Goal: Task Accomplishment & Management: Manage account settings

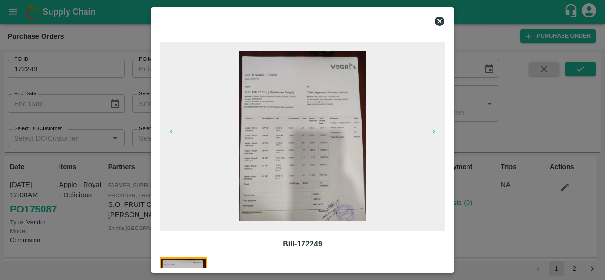
scroll to position [685, 0]
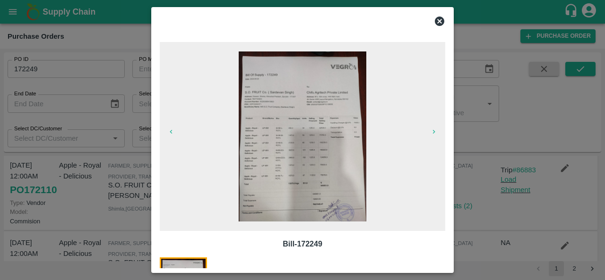
click at [442, 22] on icon at bounding box center [439, 21] width 9 height 9
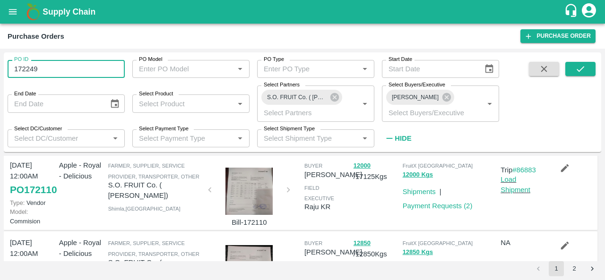
drag, startPoint x: 40, startPoint y: 66, endPoint x: 0, endPoint y: 67, distance: 40.2
click at [0, 67] on div "PO ID 172249 PO ID PO Model PO Model   * PO Type PO Type   * Start Date Start D…" at bounding box center [302, 165] width 605 height 232
paste input "4353"
type input "174353"
click at [584, 70] on icon "submit" at bounding box center [580, 69] width 10 height 10
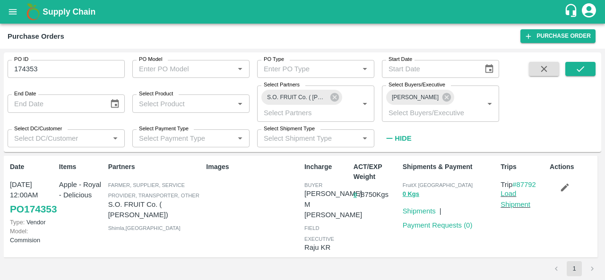
click at [32, 218] on link "PO 174353" at bounding box center [33, 209] width 47 height 17
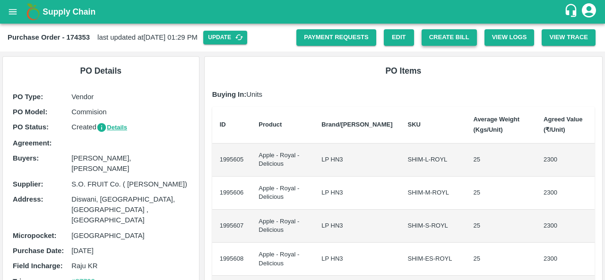
click at [453, 35] on button "Create Bill" at bounding box center [449, 37] width 55 height 17
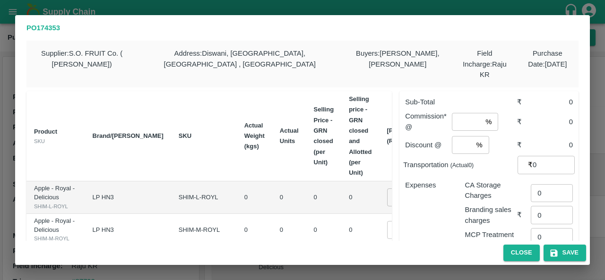
click at [528, 160] on p "₹" at bounding box center [530, 165] width 5 height 10
click at [511, 250] on button "Close" at bounding box center [522, 253] width 36 height 17
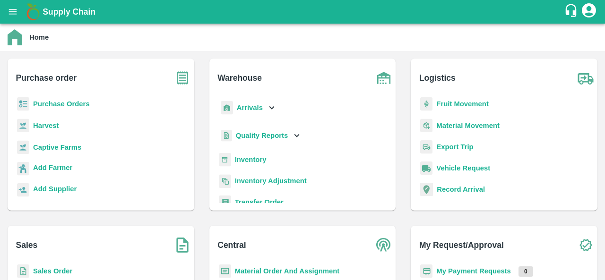
click at [60, 104] on b "Purchase Orders" at bounding box center [61, 104] width 57 height 8
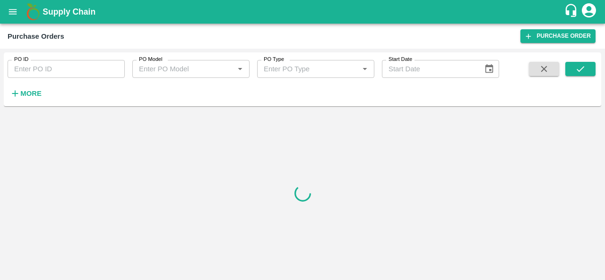
click at [35, 68] on input "PO ID" at bounding box center [66, 69] width 117 height 18
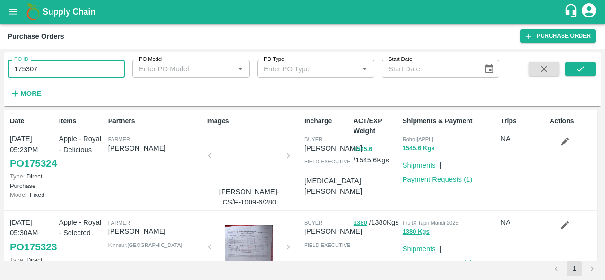
type input "175307"
click at [573, 68] on button "submit" at bounding box center [581, 69] width 30 height 14
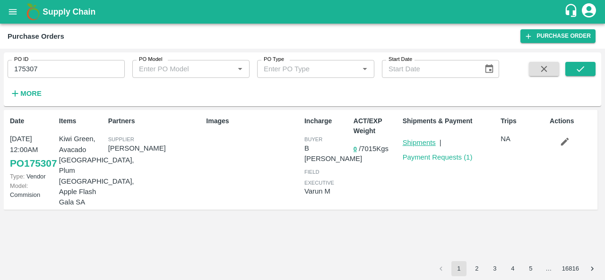
click at [420, 145] on link "Shipments" at bounding box center [419, 143] width 33 height 8
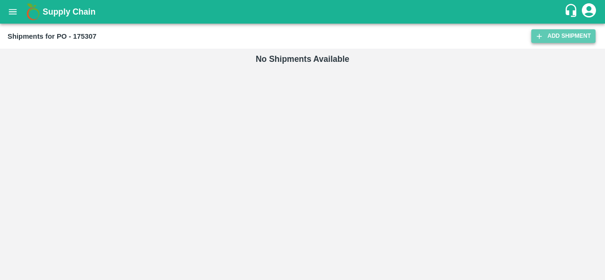
click at [578, 37] on link "Add Shipment" at bounding box center [564, 36] width 64 height 14
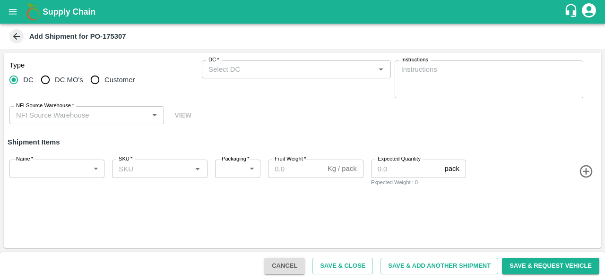
click at [116, 79] on span "Customer" at bounding box center [120, 80] width 30 height 10
click at [105, 79] on input "Customer" at bounding box center [95, 79] width 19 height 19
radio input "true"
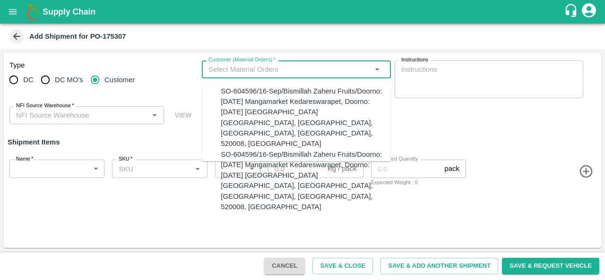
click at [300, 70] on input "Customer (Material Orders)   *" at bounding box center [288, 69] width 167 height 12
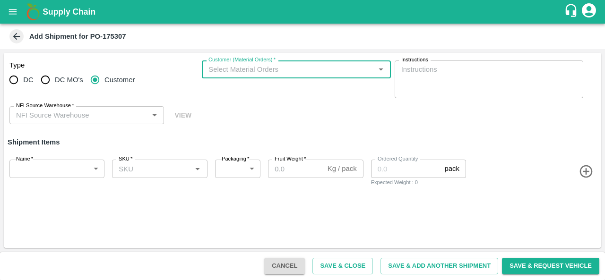
click at [13, 12] on icon "open drawer" at bounding box center [13, 11] width 8 height 5
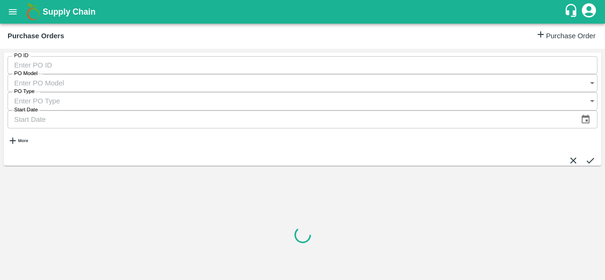
click at [42, 69] on input "PO ID" at bounding box center [303, 65] width 590 height 18
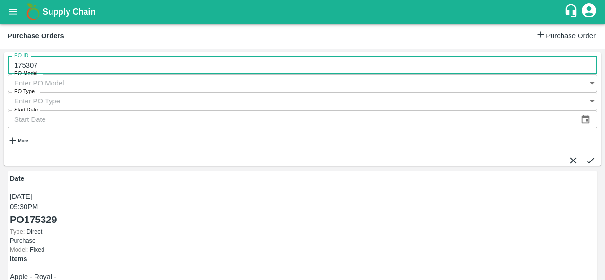
type input "175307"
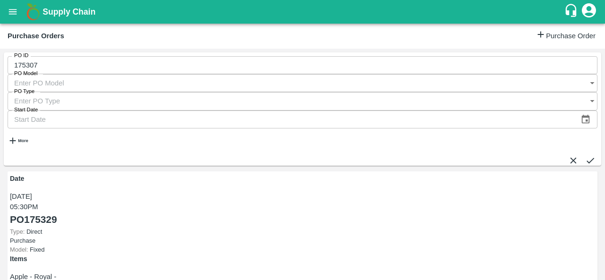
click at [585, 156] on icon "submit" at bounding box center [590, 161] width 10 height 10
click at [24, 212] on link "PO 175307" at bounding box center [33, 219] width 47 height 15
drag, startPoint x: 539, startPoint y: 140, endPoint x: 519, endPoint y: 140, distance: 20.3
copy link "87961"
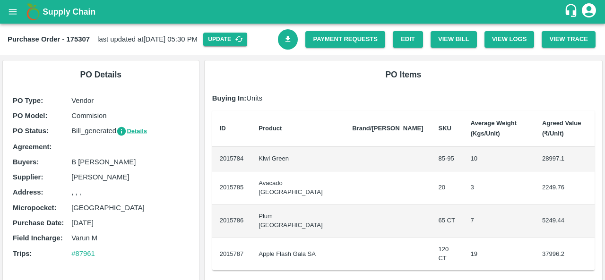
click at [407, 52] on div "Purchase Order - 175307 last updated at [DATE] 05:30 PM Update Payment Requests…" at bounding box center [302, 40] width 605 height 32
click at [399, 36] on link "Edit" at bounding box center [408, 39] width 30 height 17
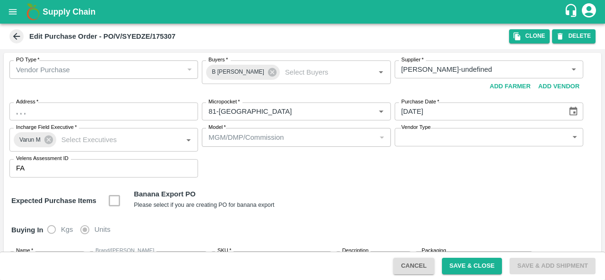
click at [19, 31] on icon at bounding box center [16, 36] width 10 height 10
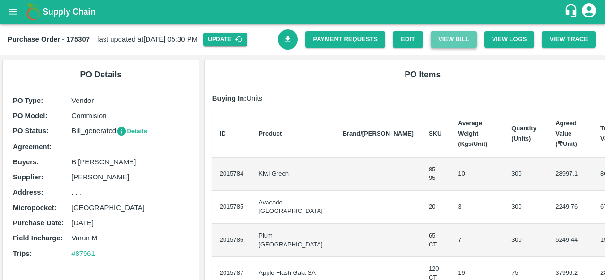
click at [470, 37] on button "View Bill" at bounding box center [454, 39] width 46 height 17
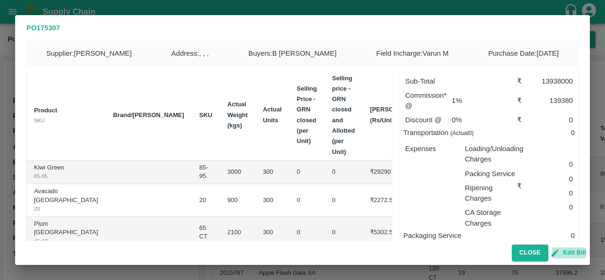
click at [568, 253] on button "Edit Bill" at bounding box center [569, 253] width 34 height 11
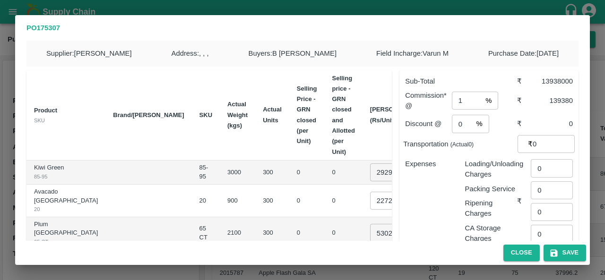
scroll to position [8, 0]
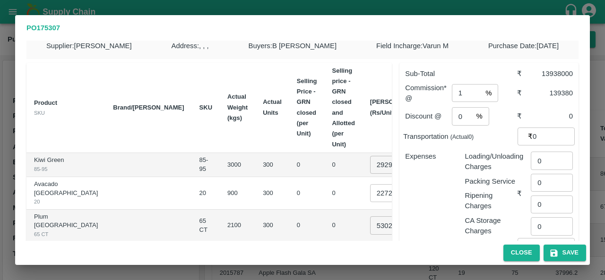
click at [370, 168] on input "29290" at bounding box center [389, 165] width 38 height 18
type input "2929"
click at [566, 250] on button "Save" at bounding box center [565, 253] width 43 height 17
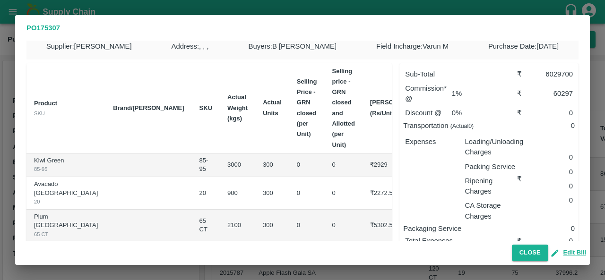
scroll to position [7, 0]
click at [541, 252] on button "Close" at bounding box center [530, 253] width 36 height 17
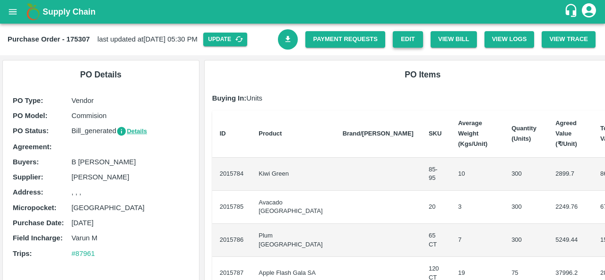
click at [410, 40] on link "Edit" at bounding box center [408, 39] width 30 height 17
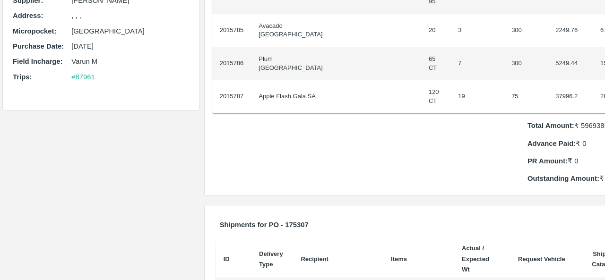
scroll to position [0, 0]
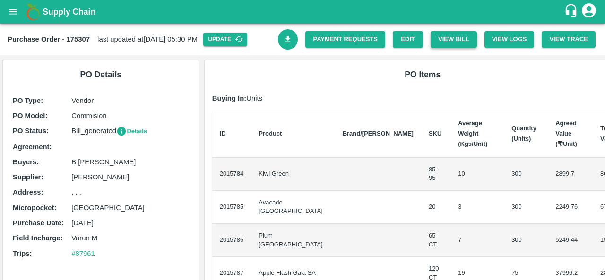
click at [460, 46] on button "View Bill" at bounding box center [454, 39] width 46 height 17
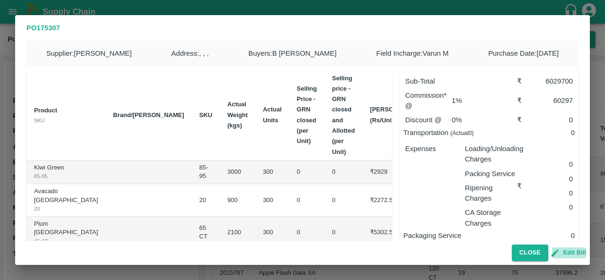
click at [566, 256] on button "Edit Bill" at bounding box center [569, 253] width 34 height 11
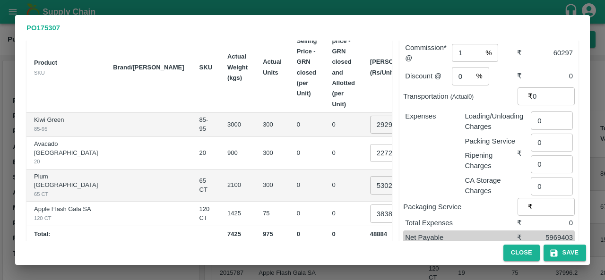
scroll to position [49, 0]
click at [370, 158] on input "2272.5" at bounding box center [389, 152] width 38 height 18
type input "757.5"
click at [370, 191] on input "5302.5" at bounding box center [389, 184] width 38 height 18
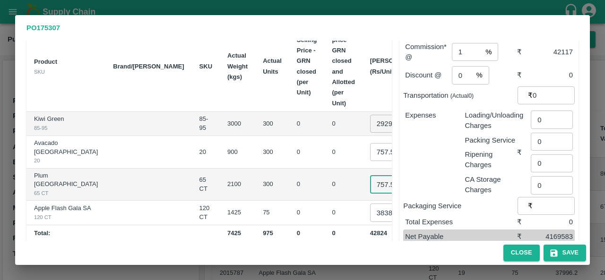
type input "757.5"
click at [370, 222] on input "38380" at bounding box center [389, 213] width 38 height 18
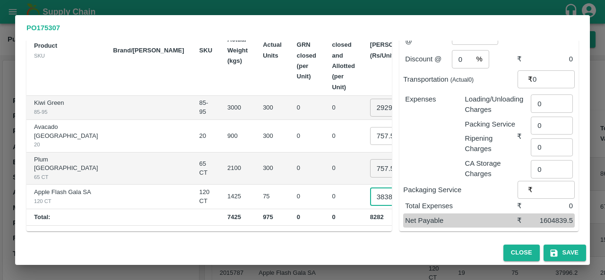
scroll to position [0, 2]
type input "3838"
click at [411, 239] on div "Supplier : SYED ZEESHAN Address : , , , Buyers : B Chandra Sekhar Field Incharg…" at bounding box center [302, 141] width 575 height 200
click at [557, 248] on button "Save" at bounding box center [565, 253] width 43 height 17
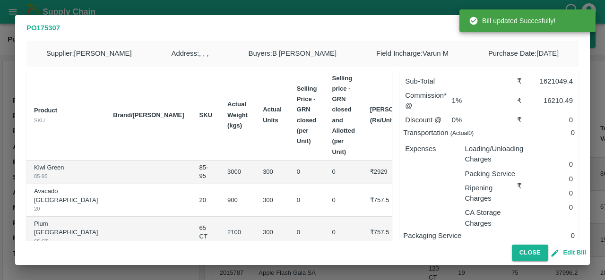
click at [568, 254] on button "Edit Bill" at bounding box center [569, 253] width 34 height 11
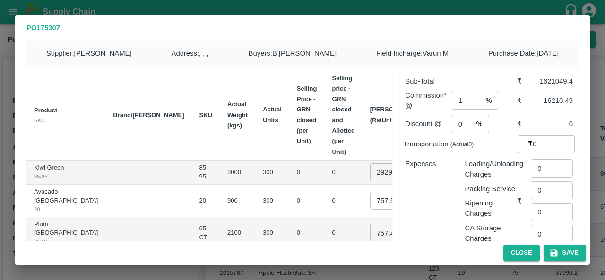
scroll to position [83, 0]
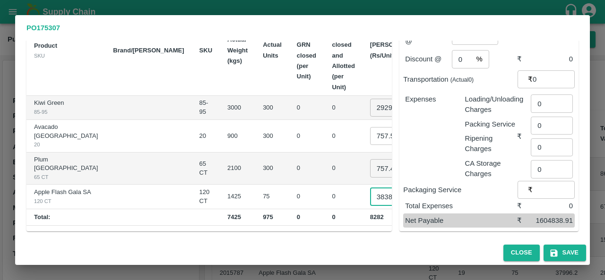
click at [370, 193] on input "3838" at bounding box center [389, 197] width 38 height 18
type input "2200"
click at [469, 242] on div "Close Save" at bounding box center [302, 253] width 575 height 24
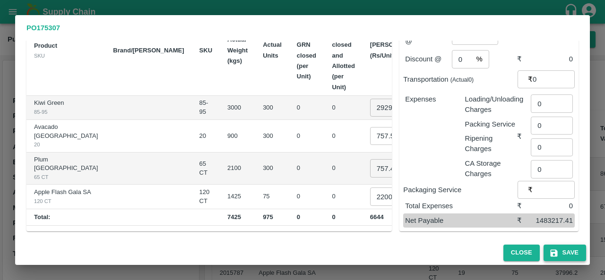
click at [561, 253] on button "Save" at bounding box center [565, 253] width 43 height 17
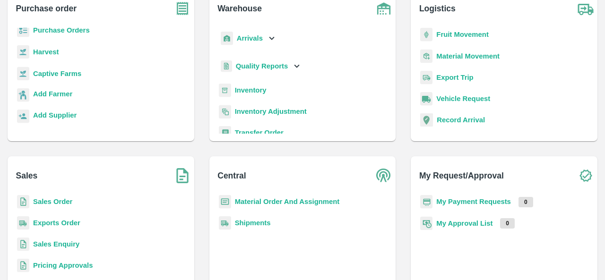
scroll to position [69, 0]
click at [472, 203] on b "My Payment Requests" at bounding box center [473, 203] width 75 height 8
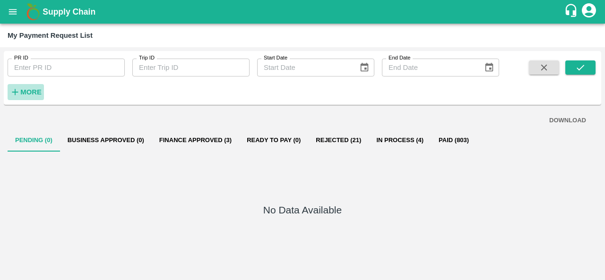
click at [33, 94] on strong "More" at bounding box center [30, 92] width 21 height 8
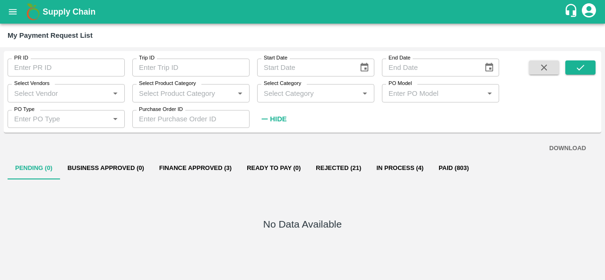
click at [52, 93] on input "Select Vendors" at bounding box center [58, 93] width 96 height 12
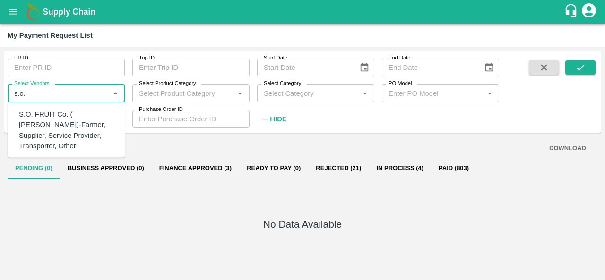
click at [54, 122] on div "S.O. FRUIT Co. ( Sardevan Singh)-Farmer, Supplier, Service Provider, Transporte…" at bounding box center [68, 130] width 98 height 42
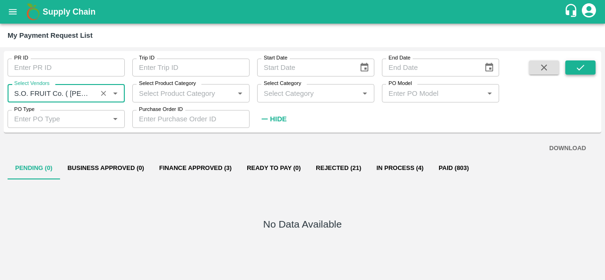
type input "S.O. FRUIT Co. ( Sardevan Singh)-Farmer, Supplier, Service Provider, Transporte…"
click at [588, 70] on button "submit" at bounding box center [581, 68] width 30 height 14
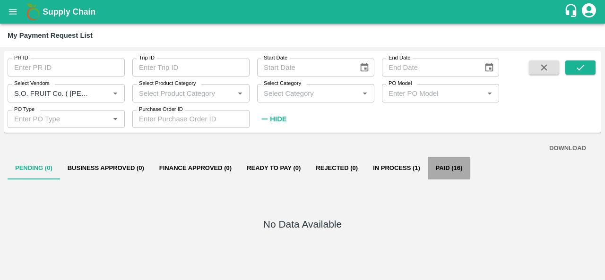
click at [448, 168] on button "Paid (16)" at bounding box center [449, 168] width 43 height 23
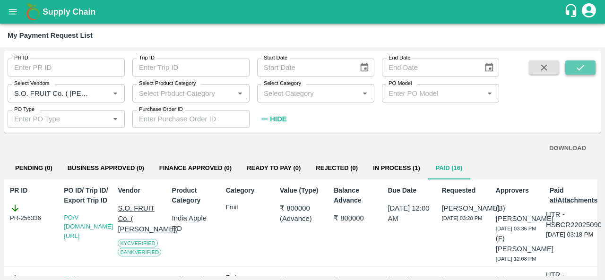
click at [578, 73] on button "submit" at bounding box center [581, 68] width 30 height 14
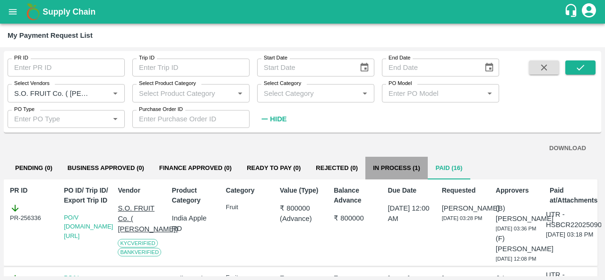
click at [386, 167] on button "In Process (1)" at bounding box center [397, 168] width 62 height 23
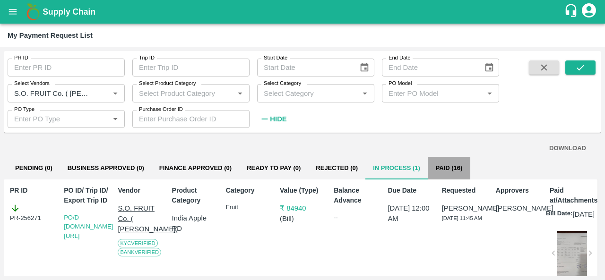
click at [442, 168] on button "Paid (16)" at bounding box center [449, 168] width 43 height 23
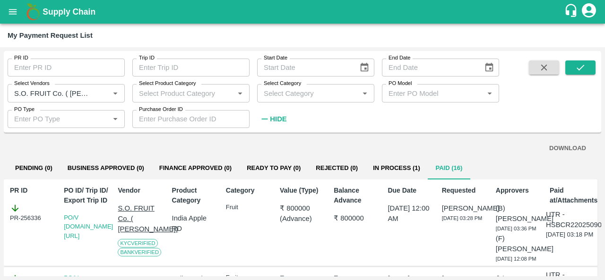
click at [559, 146] on button "DOWNLOAD" at bounding box center [568, 148] width 44 height 17
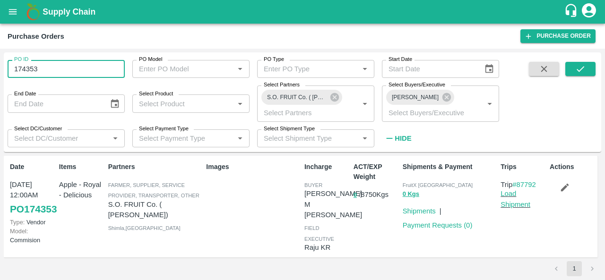
drag, startPoint x: 45, startPoint y: 70, endPoint x: 0, endPoint y: 69, distance: 44.9
click at [0, 69] on div "PO ID 174353 PO ID PO Model PO Model   * PO Type PO Type   * Start Date Start D…" at bounding box center [302, 165] width 605 height 232
click at [581, 66] on icon "submit" at bounding box center [580, 69] width 10 height 10
click at [26, 218] on link "PO 174353" at bounding box center [33, 209] width 47 height 17
drag, startPoint x: 44, startPoint y: 71, endPoint x: 0, endPoint y: 66, distance: 44.8
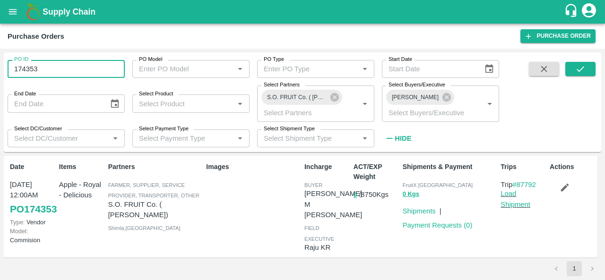
click at [0, 66] on div "PO ID 174353 PO ID PO Model PO Model   * PO Type PO Type   * Start Date Start D…" at bounding box center [302, 165] width 605 height 232
paste input "text"
click at [585, 68] on icon "submit" at bounding box center [580, 69] width 10 height 10
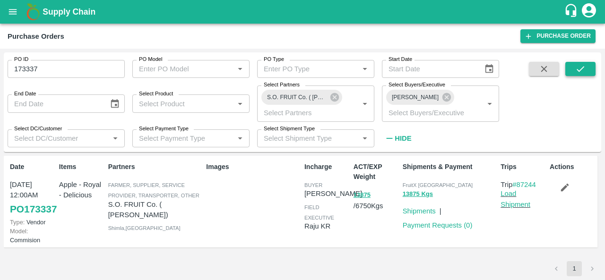
click at [587, 70] on button "submit" at bounding box center [581, 69] width 30 height 14
click at [26, 218] on link "PO 173337" at bounding box center [33, 209] width 47 height 17
click at [581, 70] on icon "submit" at bounding box center [581, 69] width 8 height 6
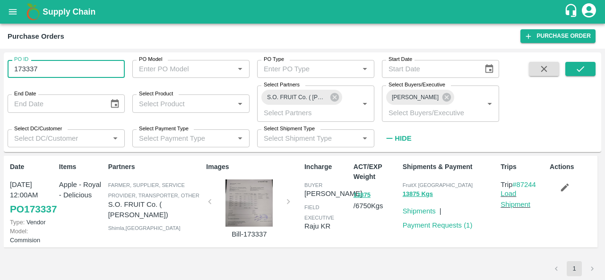
drag, startPoint x: 49, startPoint y: 67, endPoint x: 0, endPoint y: 72, distance: 49.5
click at [0, 72] on div "PO ID 173337 PO ID PO Model PO Model   * PO Type PO Type   * Start Date Start D…" at bounding box center [302, 165] width 605 height 232
paste input "text"
click at [576, 71] on icon "submit" at bounding box center [580, 69] width 10 height 10
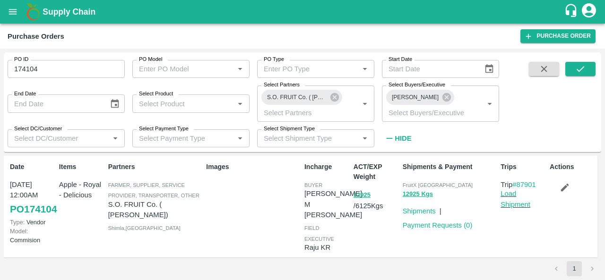
click at [36, 218] on link "PO 174104" at bounding box center [33, 209] width 47 height 17
drag, startPoint x: 44, startPoint y: 71, endPoint x: 6, endPoint y: 67, distance: 38.1
click at [6, 67] on div "PO ID 174104 PO ID" at bounding box center [62, 65] width 125 height 26
paste input "text"
type input "174128"
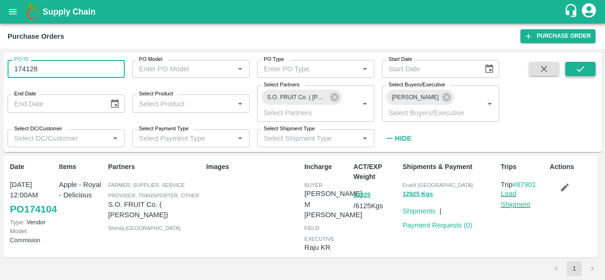
click at [573, 65] on button "submit" at bounding box center [581, 69] width 30 height 14
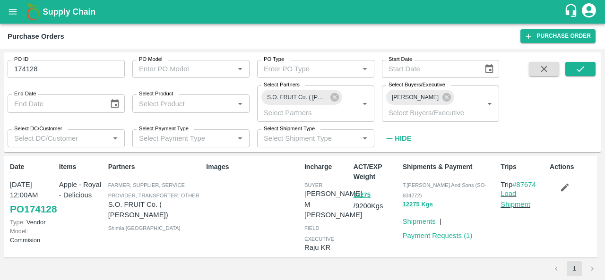
click at [26, 218] on link "PO 174128" at bounding box center [33, 209] width 47 height 17
click at [29, 218] on link "PO 174128" at bounding box center [33, 209] width 47 height 17
click at [507, 205] on link "Load Shipment" at bounding box center [516, 199] width 30 height 18
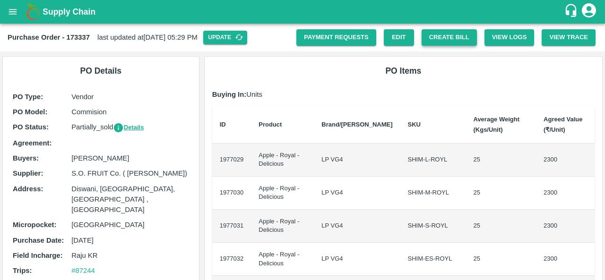
click at [456, 44] on button "Create Bill" at bounding box center [449, 37] width 55 height 17
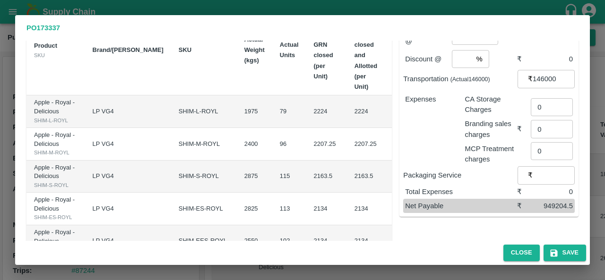
scroll to position [86, 0]
click at [395, 109] on input "2224" at bounding box center [414, 112] width 38 height 18
click at [395, 111] on input "2100" at bounding box center [414, 112] width 38 height 18
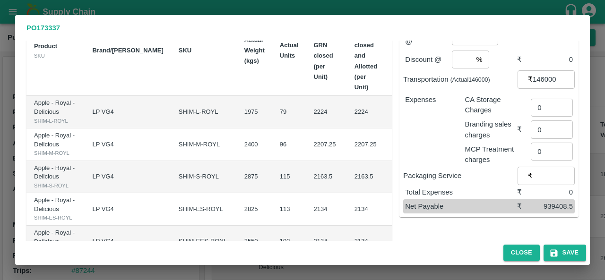
type input "2100"
click at [395, 154] on input "2207.25" at bounding box center [414, 145] width 38 height 18
paste input "100"
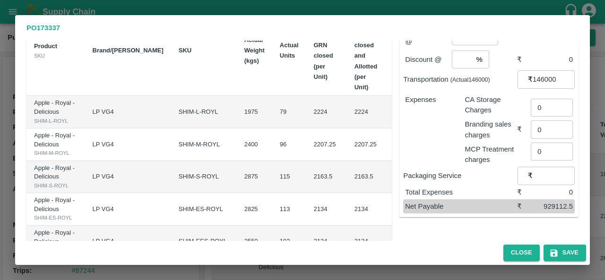
type input "2100"
click at [395, 186] on input "2163.5" at bounding box center [414, 177] width 38 height 18
paste input "00"
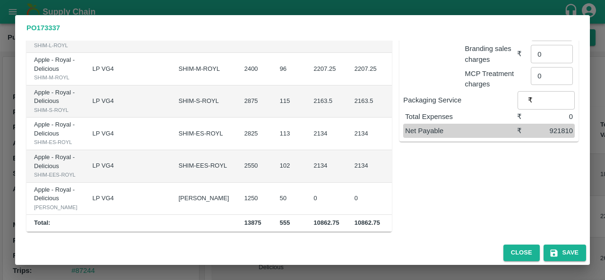
scroll to position [192, 0]
type input "2100"
click at [395, 143] on input "2134" at bounding box center [414, 134] width 38 height 18
paste input "00"
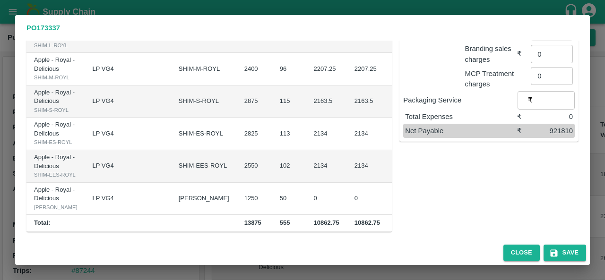
scroll to position [0, 3]
type input "2100"
click at [395, 175] on input "2134" at bounding box center [414, 166] width 38 height 18
type input "2000"
click at [347, 183] on td "2134" at bounding box center [367, 166] width 41 height 33
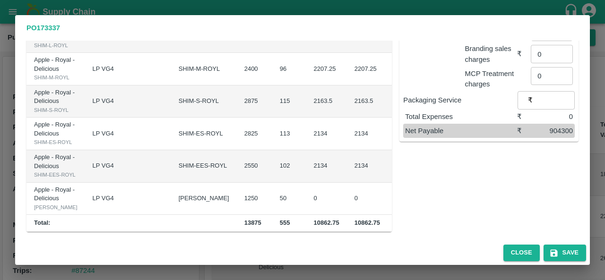
scroll to position [261, 0]
click at [395, 194] on input "0" at bounding box center [414, 199] width 38 height 18
type input "1800"
click at [436, 162] on div "Sub-Total ₹ 1140300 Commission* @ % ​ ₹ 0 Discount @ % ​ ₹ 0 Transportation (Ac…" at bounding box center [485, 76] width 187 height 309
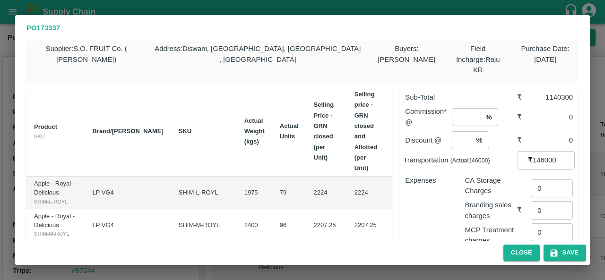
scroll to position [4, 0]
click at [465, 109] on input "number" at bounding box center [467, 118] width 30 height 18
type input "2"
click at [438, 193] on div "Expenses" at bounding box center [428, 207] width 60 height 78
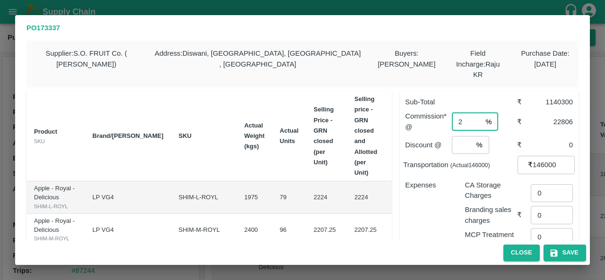
click at [462, 113] on input "2" at bounding box center [467, 122] width 30 height 18
click at [395, 195] on input "2100" at bounding box center [414, 198] width 38 height 18
click at [465, 113] on input "2" at bounding box center [467, 122] width 30 height 18
type input "1"
click at [496, 137] on div "Discount @ % ​" at bounding box center [461, 145] width 112 height 18
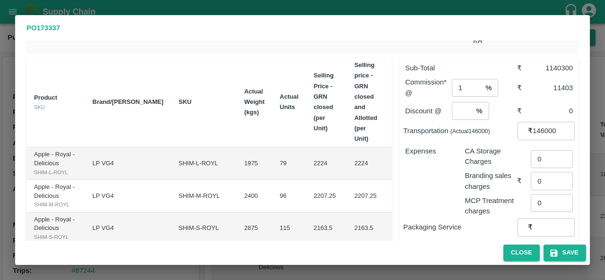
scroll to position [34, 0]
click at [395, 161] on input "2100" at bounding box center [414, 164] width 38 height 18
type input "2200"
click at [395, 206] on input "2100" at bounding box center [414, 197] width 38 height 18
type input "2200"
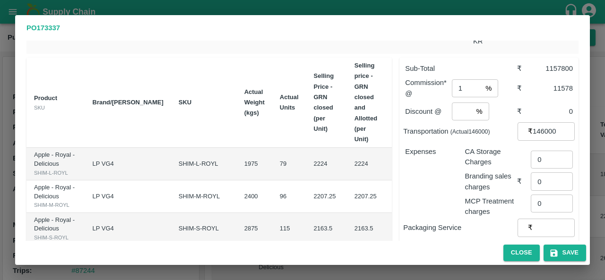
click at [436, 177] on div "Expenses" at bounding box center [428, 178] width 60 height 78
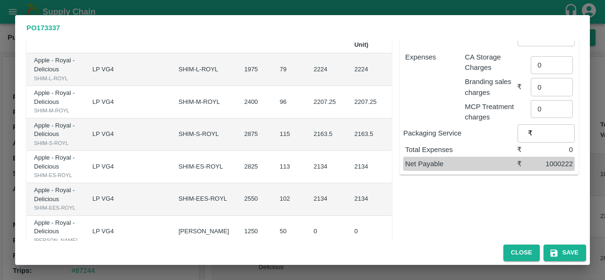
scroll to position [149, 0]
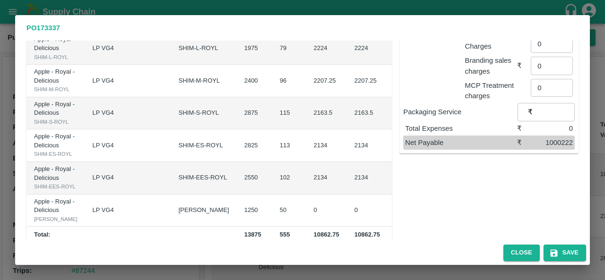
click at [395, 122] on input "2100" at bounding box center [414, 113] width 38 height 18
click at [467, 189] on div "Sub-Total ₹ 1157800 Commission* @ 1 % ​ ₹ 11578 Discount @ % ​ ₹ 0 Transportati…" at bounding box center [485, 88] width 187 height 309
click at [395, 122] on input "2100" at bounding box center [414, 113] width 38 height 18
type input "2200"
click at [447, 198] on div "Sub-Total ₹ 1169300 Commission* @ 1 % ​ ₹ 11693 Discount @ % ​ ₹ 0 Transportati…" at bounding box center [485, 88] width 187 height 309
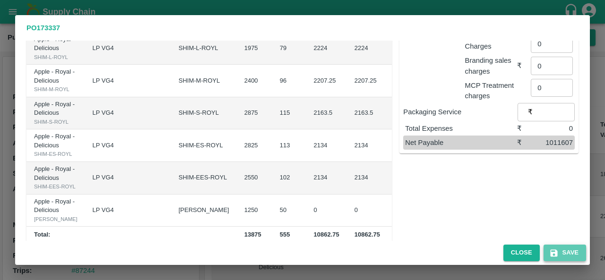
click at [556, 247] on button "Save" at bounding box center [565, 253] width 43 height 17
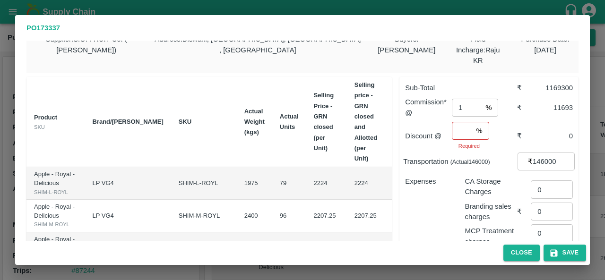
scroll to position [1, 0]
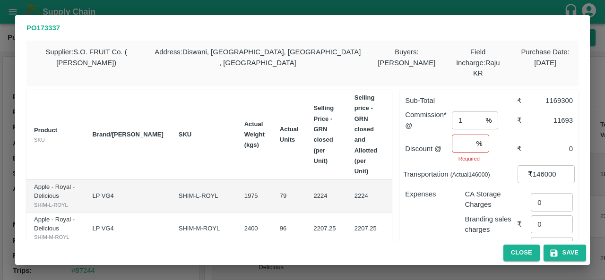
click at [453, 135] on input "number" at bounding box center [462, 144] width 21 height 18
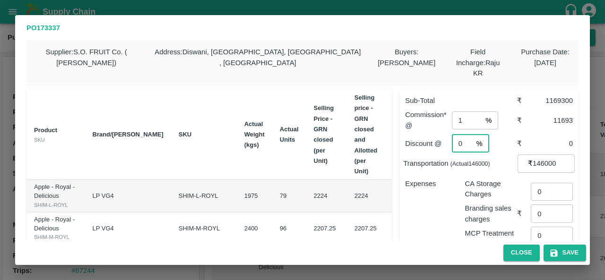
type input "0"
click at [425, 198] on div "Expenses" at bounding box center [428, 210] width 60 height 78
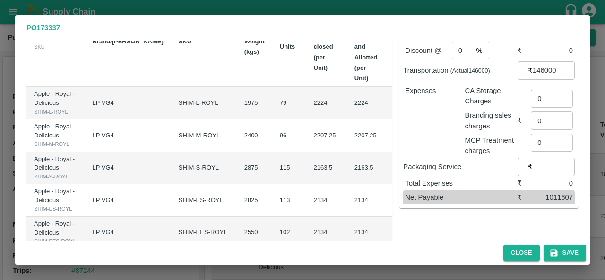
scroll to position [99, 0]
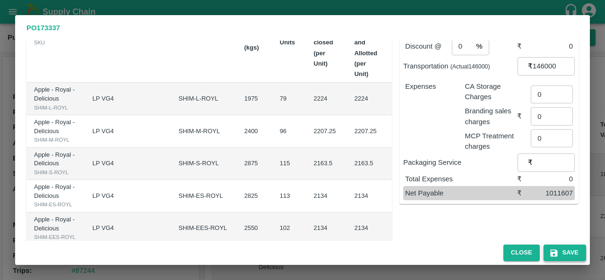
click at [564, 255] on button "Save" at bounding box center [565, 253] width 43 height 17
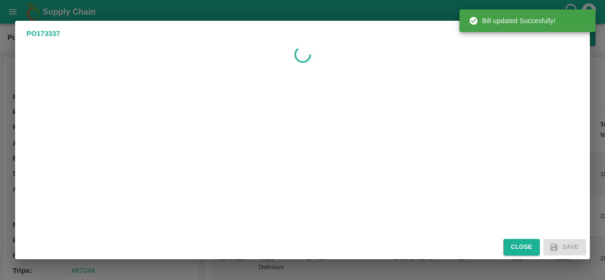
scroll to position [0, 0]
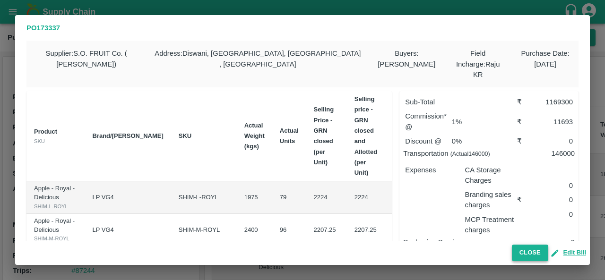
click at [530, 256] on button "Close" at bounding box center [530, 253] width 36 height 17
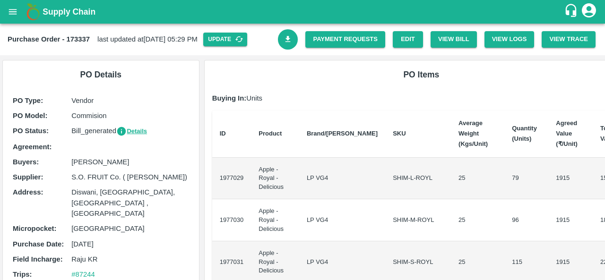
click at [288, 41] on icon "Download Bill" at bounding box center [288, 39] width 9 height 9
click at [339, 38] on link "Payment Requests" at bounding box center [345, 39] width 80 height 17
click at [347, 43] on link "Payment Requests" at bounding box center [345, 39] width 80 height 17
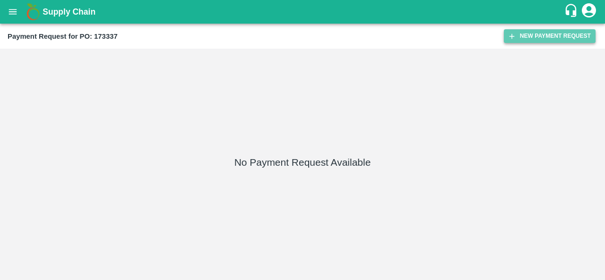
click at [541, 37] on button "New Payment Request" at bounding box center [550, 36] width 92 height 14
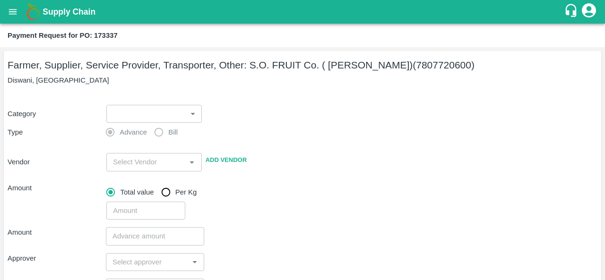
click at [157, 107] on body "Supply Chain Payment Request for PO: 173337 Farmer, Supplier, Service Provider,…" at bounding box center [302, 140] width 605 height 280
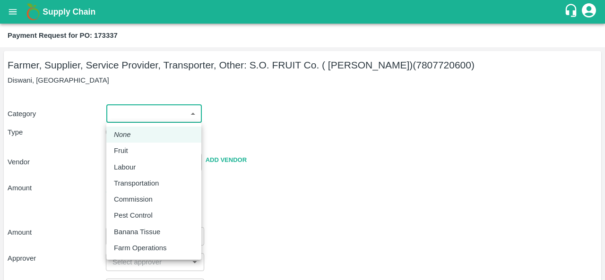
click at [131, 148] on div "Fruit" at bounding box center [123, 151] width 19 height 10
type input "1"
type input "S.O. FRUIT Co. ( [PERSON_NAME]) - 7807720600(Farmer, Supplier, Service Provider…"
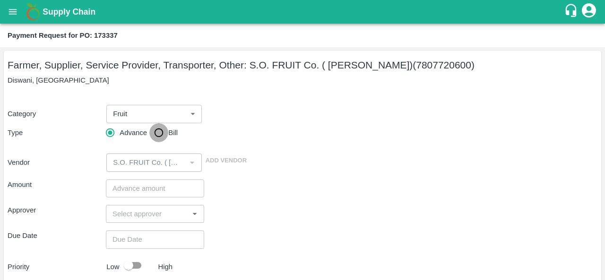
click at [159, 134] on input "Bill" at bounding box center [158, 132] width 19 height 19
radio input "true"
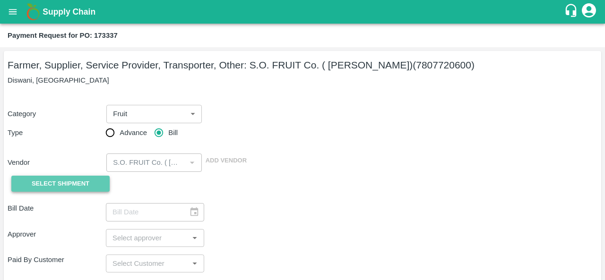
click at [82, 179] on span "Select Shipment" at bounding box center [61, 184] width 58 height 11
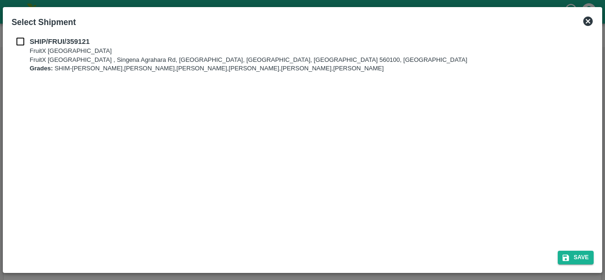
click at [20, 44] on input "checkbox" at bounding box center [20, 41] width 18 height 10
checkbox input "true"
click at [577, 251] on button "Save" at bounding box center [576, 258] width 36 height 14
type input "03/09/2025"
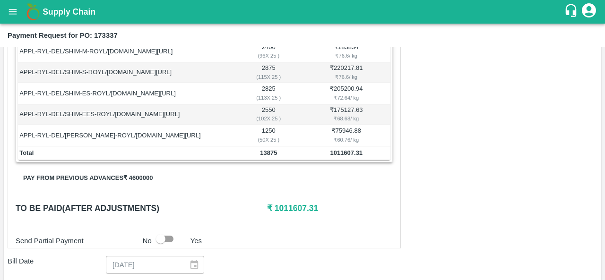
scroll to position [249, 0]
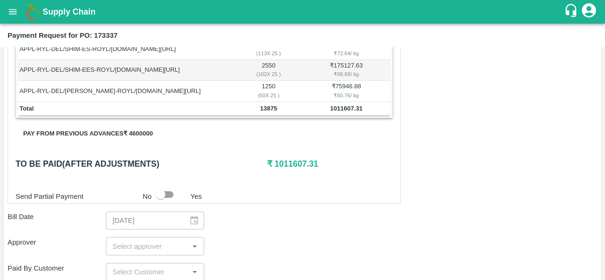
click at [89, 127] on button "Pay from previous advances ₹ 4600000" at bounding box center [88, 134] width 145 height 17
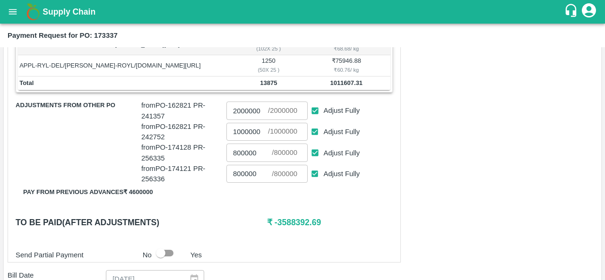
scroll to position [273, 0]
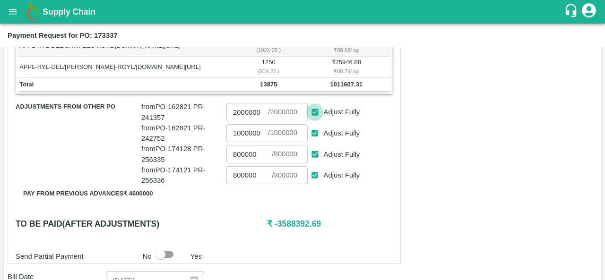
click at [312, 110] on input "Adjust Fully" at bounding box center [314, 112] width 17 height 17
checkbox input "false"
type input "0"
click at [314, 128] on input "Adjust Fully" at bounding box center [314, 133] width 17 height 17
checkbox input "false"
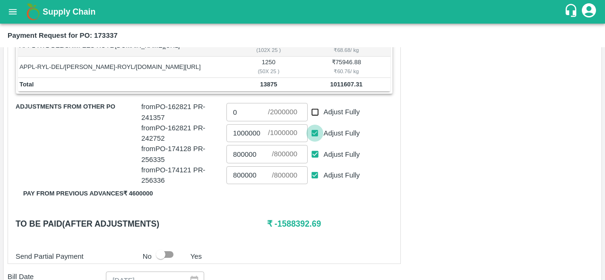
type input "0"
click at [314, 149] on input "Adjust Fully" at bounding box center [314, 154] width 17 height 17
checkbox input "false"
type input "0"
click at [316, 174] on input "Adjust Fully" at bounding box center [314, 175] width 17 height 17
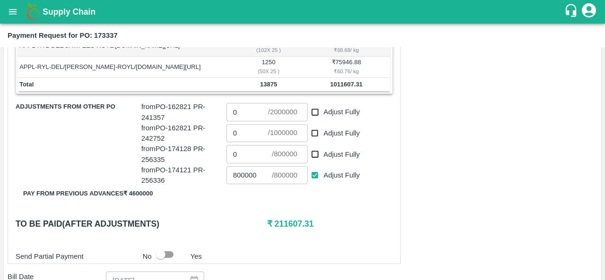
checkbox input "false"
type input "0"
click at [364, 204] on div "Shipment - SHIP/FRUI/359121 Lots (Labels) Weight (Kgs) Total Price (₹) APPL-RYL…" at bounding box center [204, 93] width 393 height 342
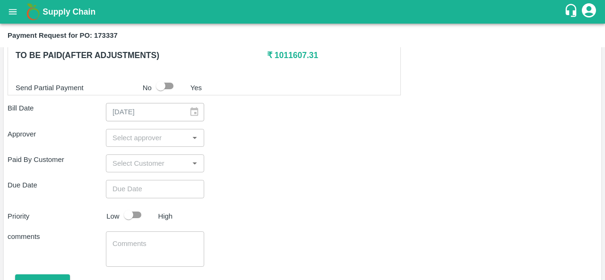
scroll to position [443, 0]
click at [122, 135] on input "input" at bounding box center [147, 137] width 77 height 12
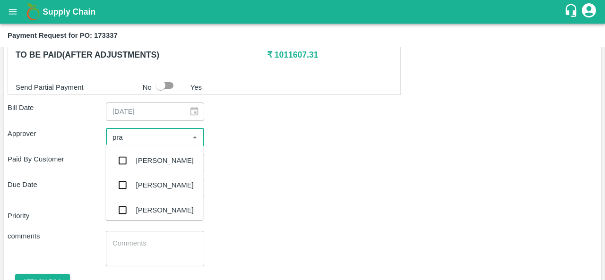
type input "prav"
click at [135, 165] on div "Praveen Kumar" at bounding box center [154, 160] width 98 height 25
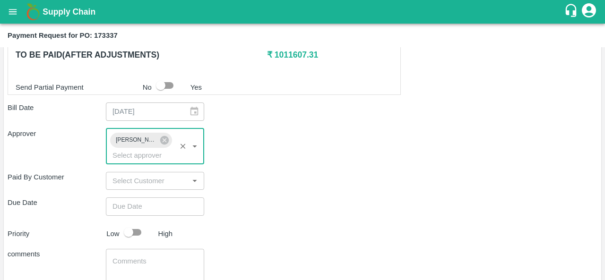
click at [145, 204] on input "Choose date" at bounding box center [152, 207] width 92 height 18
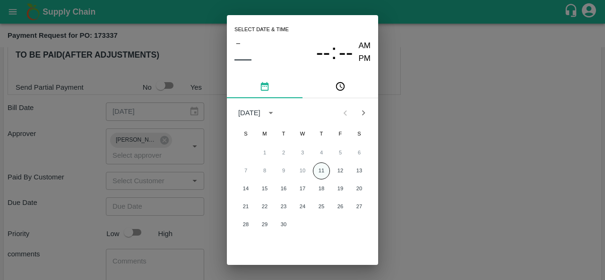
click at [323, 172] on button "11" at bounding box center [321, 171] width 17 height 17
type input "11/09/2025 12:00 AM"
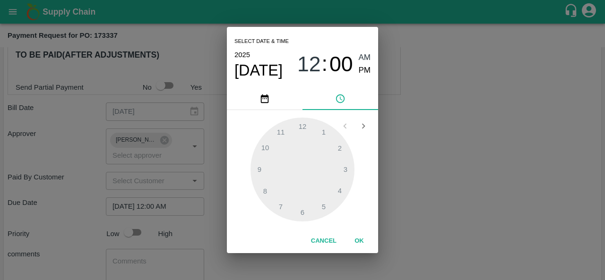
click at [356, 238] on button "OK" at bounding box center [359, 241] width 30 height 17
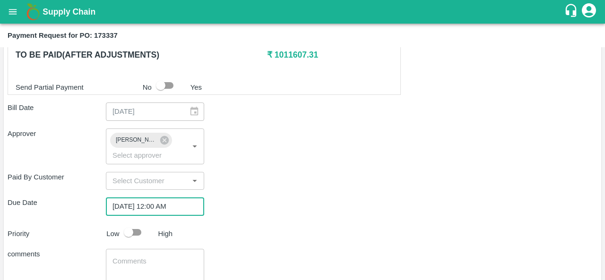
click at [431, 225] on div "Priority Low High" at bounding box center [301, 233] width 594 height 18
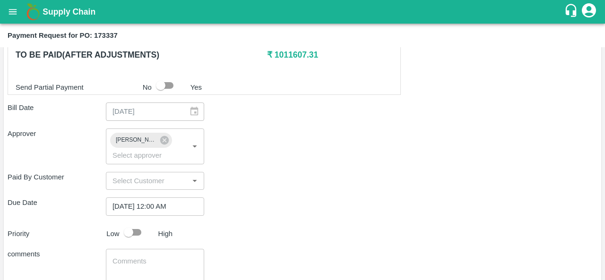
click at [137, 229] on input "checkbox" at bounding box center [129, 233] width 54 height 18
checkbox input "true"
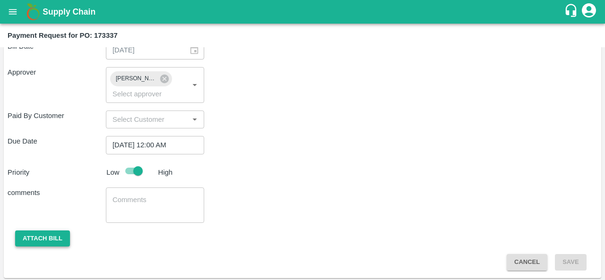
click at [41, 237] on button "Attach bill" at bounding box center [42, 239] width 55 height 17
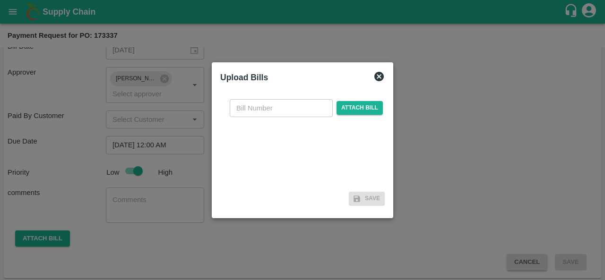
click at [292, 105] on input "text" at bounding box center [281, 108] width 103 height 18
type input "173337"
click at [374, 111] on span "Attach bill" at bounding box center [360, 108] width 46 height 14
click at [0, 0] on input "Attach bill" at bounding box center [0, 0] width 0 height 0
click at [358, 109] on span "Attach bill" at bounding box center [360, 108] width 46 height 14
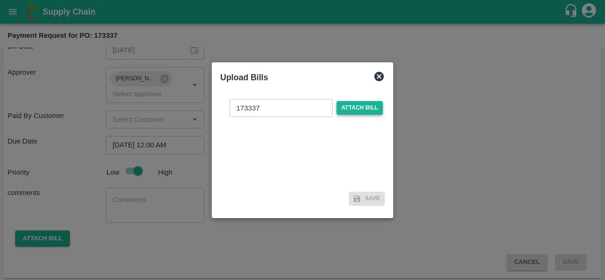
click at [0, 0] on input "Attach bill" at bounding box center [0, 0] width 0 height 0
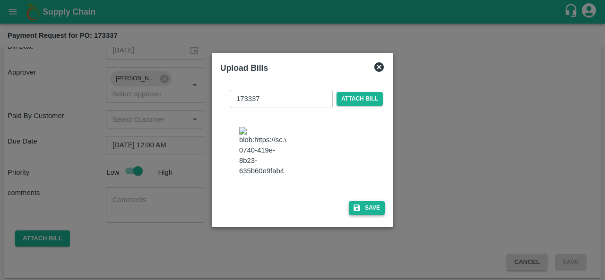
click at [368, 213] on button "Save" at bounding box center [367, 208] width 36 height 14
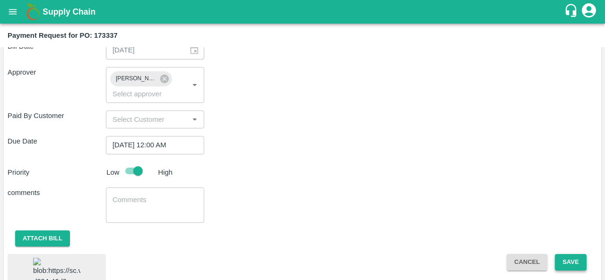
click at [562, 259] on button "Save" at bounding box center [570, 262] width 31 height 17
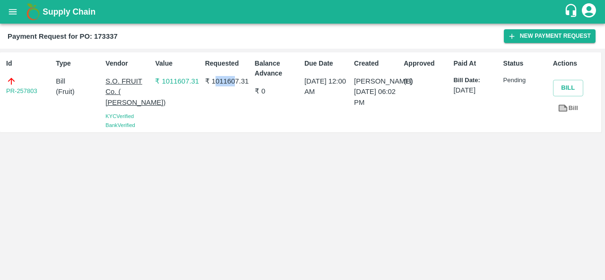
drag, startPoint x: 213, startPoint y: 78, endPoint x: 234, endPoint y: 79, distance: 20.8
click at [234, 79] on p "₹ 1011607.31" at bounding box center [228, 81] width 46 height 10
click at [214, 101] on div "Requested ₹ 1011607.31" at bounding box center [226, 92] width 50 height 75
drag, startPoint x: 211, startPoint y: 81, endPoint x: 248, endPoint y: 83, distance: 36.9
click at [248, 83] on p "₹ 1011607.31" at bounding box center [228, 81] width 46 height 10
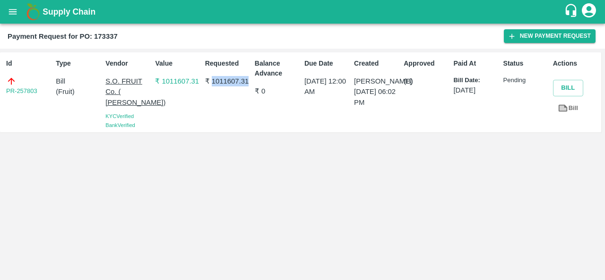
copy p "1011607.31"
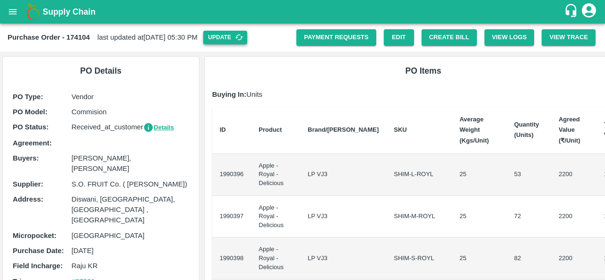
click at [247, 39] on button "Update" at bounding box center [225, 38] width 44 height 14
click at [450, 37] on button "Create Bill" at bounding box center [449, 37] width 55 height 17
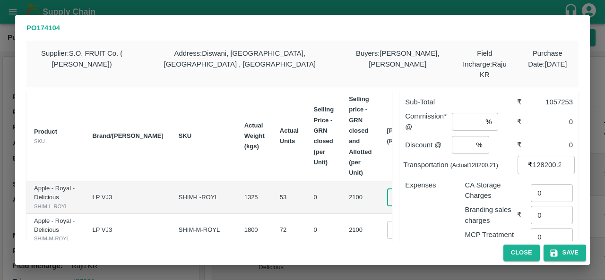
click at [387, 195] on input "2100" at bounding box center [406, 198] width 38 height 18
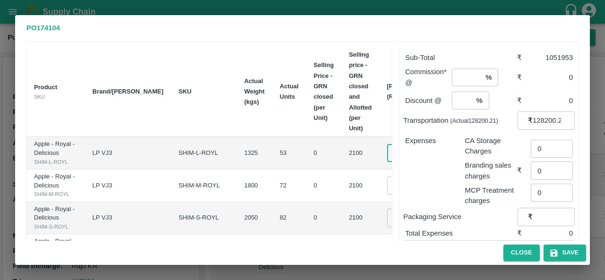
scroll to position [45, 0]
type input "2000"
click at [387, 194] on input "2100" at bounding box center [406, 185] width 38 height 18
type input "2000"
click at [380, 202] on td "2000 ​" at bounding box center [413, 185] width 67 height 33
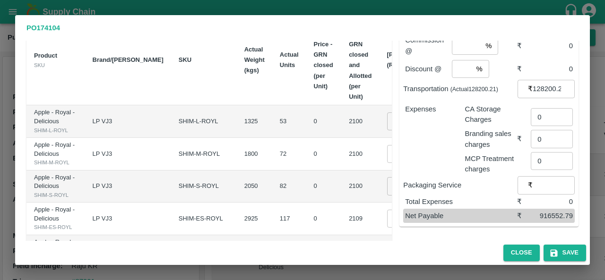
scroll to position [76, 0]
click at [387, 195] on input "2100" at bounding box center [406, 186] width 38 height 18
type input "2000"
click at [341, 203] on td "2100" at bounding box center [360, 187] width 38 height 33
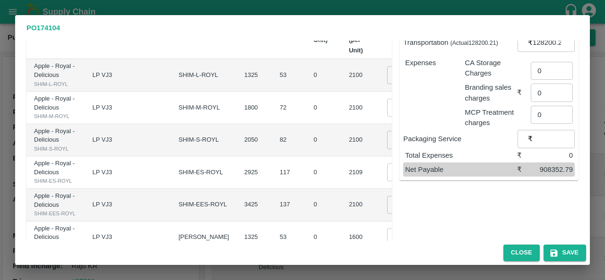
scroll to position [122, 0]
click at [387, 182] on input "2109" at bounding box center [406, 173] width 38 height 18
type input "2000"
click at [341, 157] on td "2100" at bounding box center [360, 140] width 38 height 33
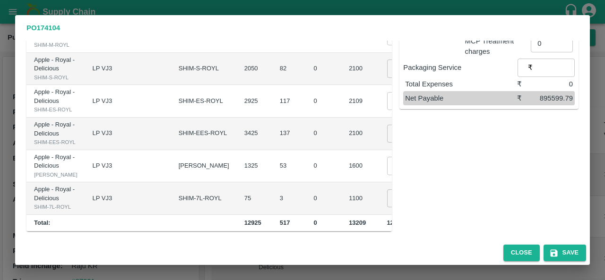
scroll to position [217, 0]
click at [387, 143] on input "2100" at bounding box center [406, 134] width 38 height 18
type input "1900"
click at [341, 150] on td "2100" at bounding box center [360, 134] width 38 height 33
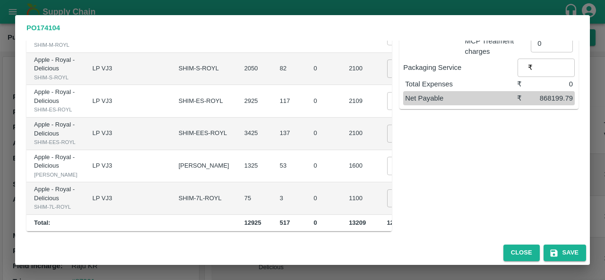
click at [380, 183] on td "1600 ​" at bounding box center [413, 166] width 67 height 33
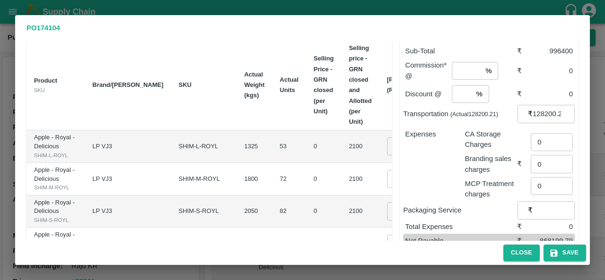
scroll to position [50, 0]
click at [387, 142] on input "2000" at bounding box center [406, 148] width 38 height 18
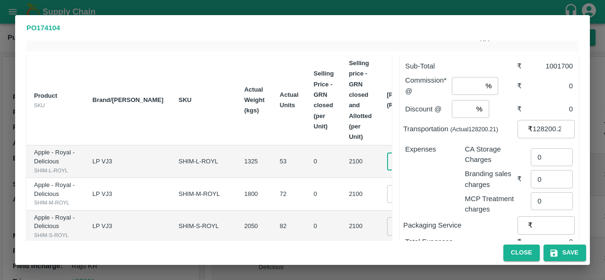
scroll to position [37, 0]
type input "2100"
click at [387, 202] on input "2000" at bounding box center [406, 193] width 38 height 18
click at [341, 195] on td "2100" at bounding box center [360, 193] width 38 height 33
click at [387, 202] on input "2050" at bounding box center [406, 193] width 38 height 18
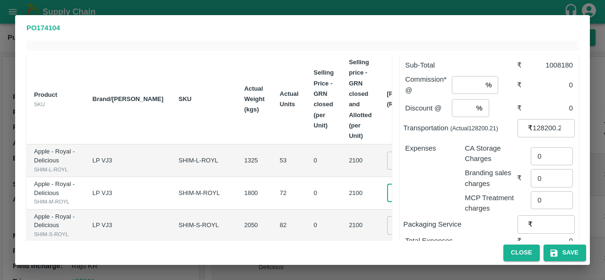
type input "2090"
click at [446, 117] on th "Sub Total" at bounding box center [465, 99] width 39 height 90
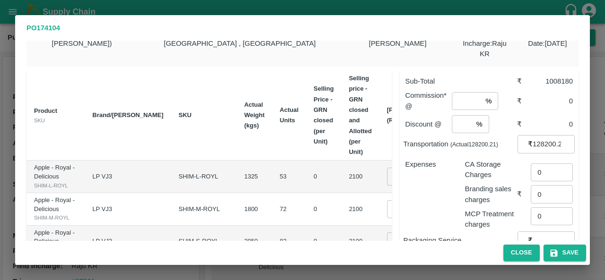
scroll to position [20, 0]
click at [387, 219] on input "2090" at bounding box center [406, 210] width 38 height 18
click at [465, 93] on input "number" at bounding box center [467, 102] width 30 height 18
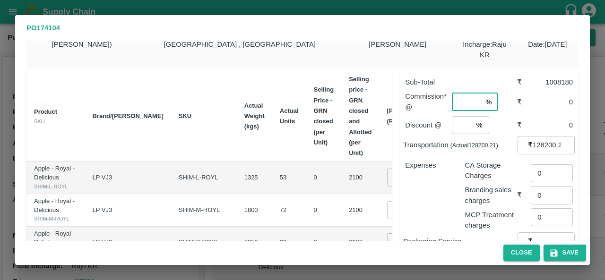
type input "1"
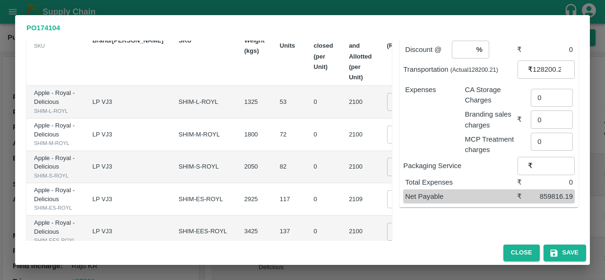
scroll to position [96, 0]
type input "2"
click at [567, 250] on button "Save" at bounding box center [565, 253] width 43 height 17
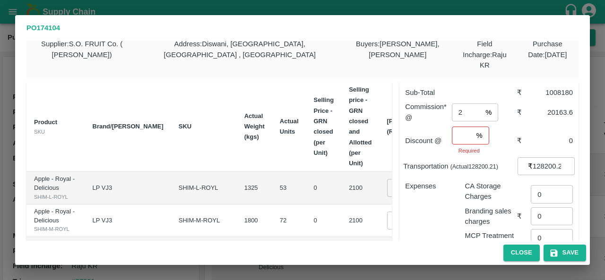
scroll to position [10, 0]
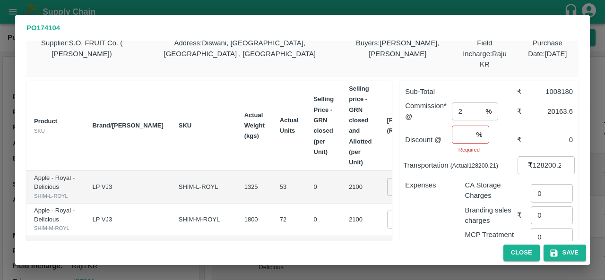
click at [462, 126] on input "number" at bounding box center [462, 135] width 21 height 18
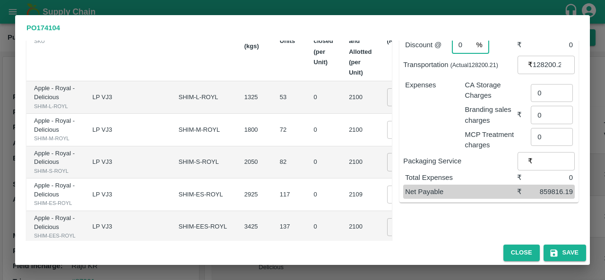
scroll to position [106, 0]
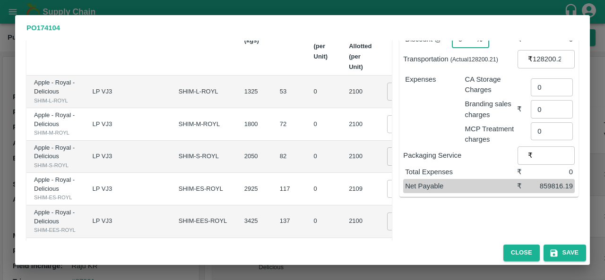
type input "0"
click at [557, 249] on icon "button" at bounding box center [553, 253] width 9 height 9
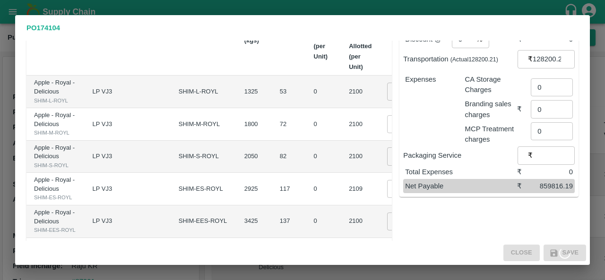
scroll to position [0, 0]
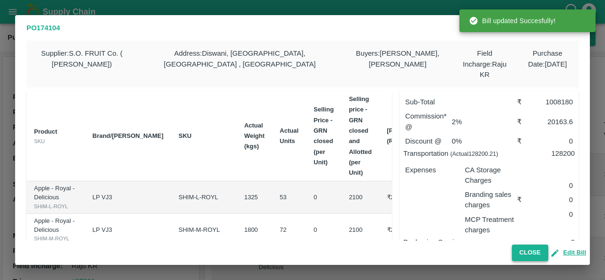
click at [522, 249] on button "Close" at bounding box center [530, 253] width 36 height 17
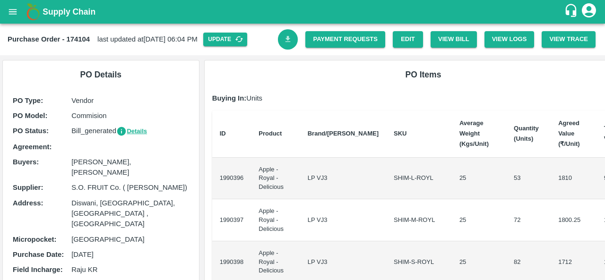
click at [286, 46] on link "Download Bill" at bounding box center [288, 39] width 20 height 20
click at [329, 40] on link "Payment Requests" at bounding box center [345, 39] width 80 height 17
click at [341, 39] on link "Payment Requests" at bounding box center [345, 39] width 80 height 17
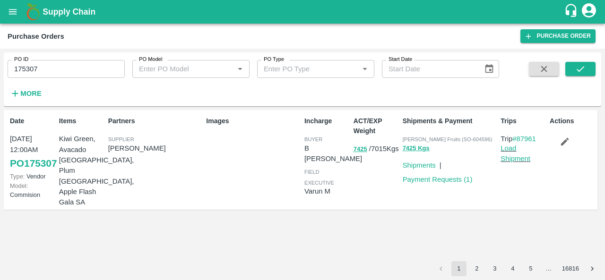
click at [257, 186] on div "Images" at bounding box center [251, 160] width 98 height 95
click at [448, 181] on link "Payment Requests ( 1 )" at bounding box center [438, 180] width 70 height 8
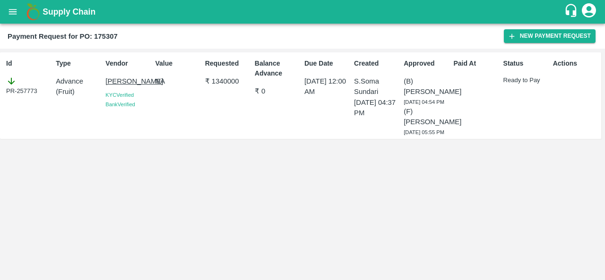
click at [166, 174] on div "Id PR-257773 Type Advance ( Fruit ) Vendor [PERSON_NAME] KYC Verified Bank Veri…" at bounding box center [302, 165] width 605 height 232
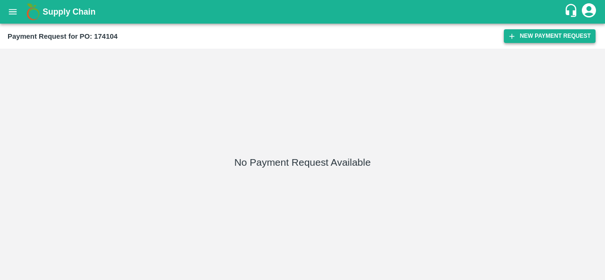
click at [563, 35] on button "New Payment Request" at bounding box center [550, 36] width 92 height 14
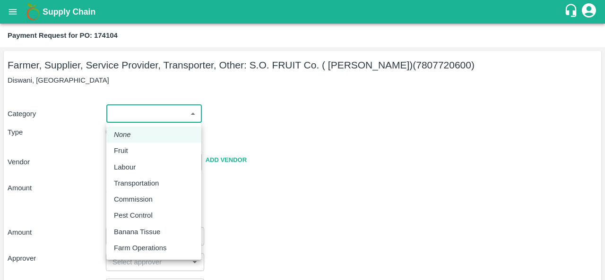
click at [135, 114] on body "Supply Chain Payment Request for PO: 174104 Farmer, Supplier, Service Provider,…" at bounding box center [302, 140] width 605 height 280
click at [135, 151] on div "Fruit" at bounding box center [154, 151] width 80 height 10
type input "1"
type input "S.O. FRUIT Co. ( Sardevan Singh) - 7807720600(Farmer, Supplier, Service Provide…"
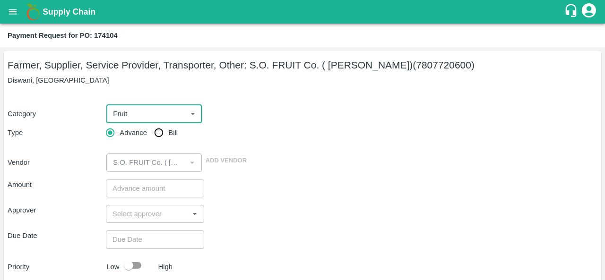
click at [162, 136] on input "Bill" at bounding box center [158, 132] width 19 height 19
radio input "true"
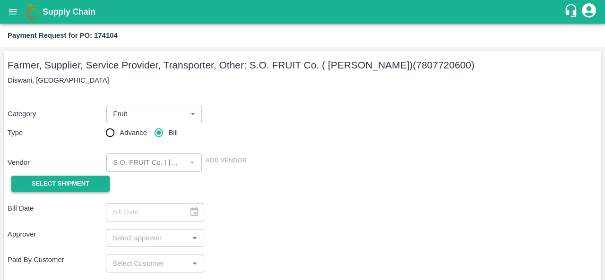
click at [92, 186] on button "Select Shipment" at bounding box center [60, 184] width 98 height 17
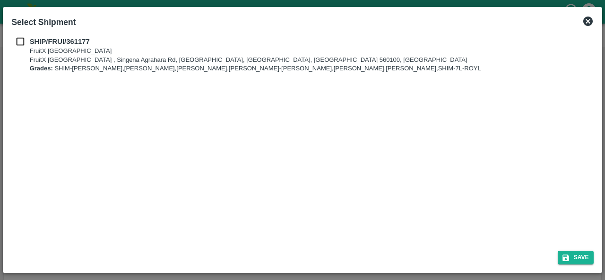
click at [20, 37] on input "checkbox" at bounding box center [20, 41] width 18 height 10
checkbox input "true"
click at [584, 257] on button "Save" at bounding box center [576, 258] width 36 height 14
type input "11/09/2025"
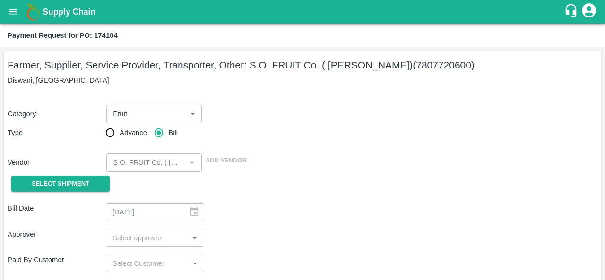
scroll to position [146, 0]
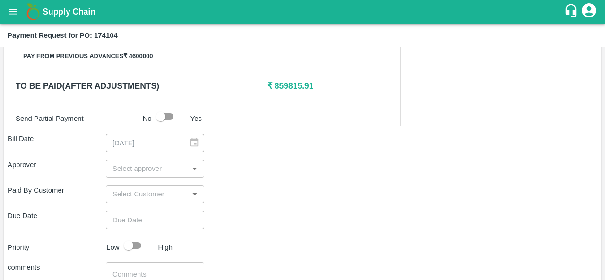
scroll to position [350, 0]
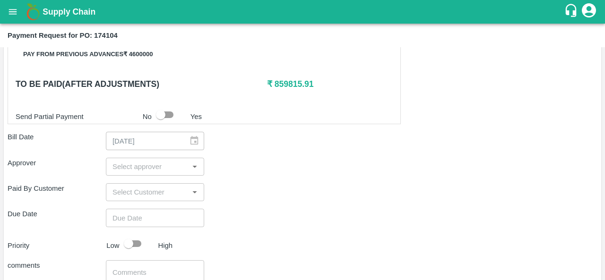
click at [131, 168] on input "input" at bounding box center [147, 167] width 77 height 12
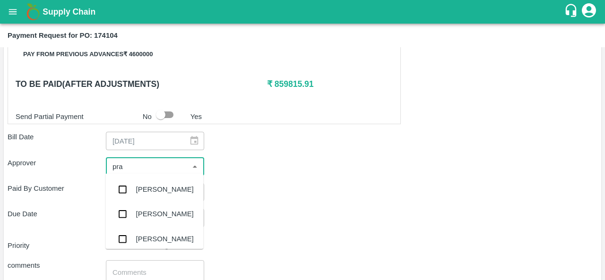
type input "prav"
click at [142, 189] on div "Praveen Kumar" at bounding box center [165, 189] width 58 height 10
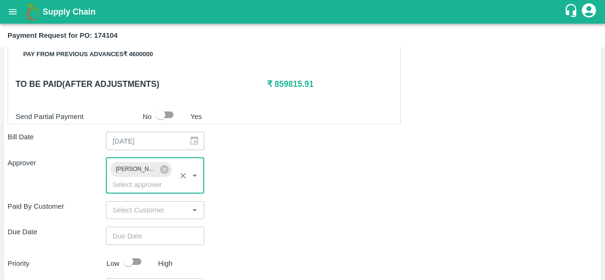
type input "DD/MM/YYYY hh:mm aa"
click at [136, 235] on input "DD/MM/YYYY hh:mm aa" at bounding box center [152, 236] width 92 height 18
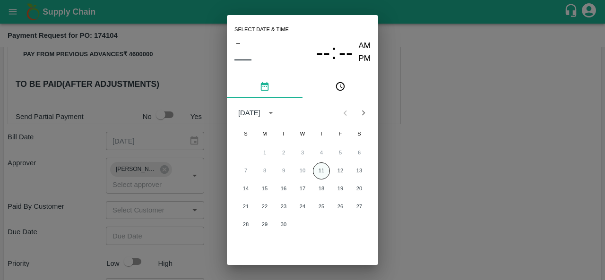
click at [321, 169] on button "11" at bounding box center [321, 171] width 17 height 17
type input "11/09/2025 12:00 AM"
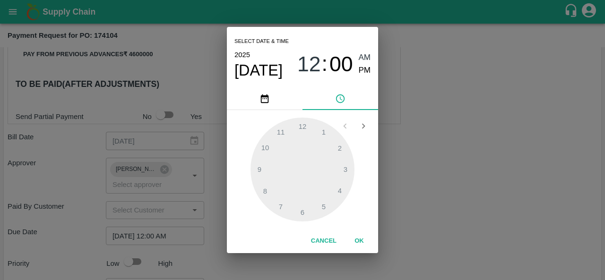
click at [430, 164] on div "Select date & time 2025 Sep 11 12 : 00 AM PM 1 2 3 4 5 6 7 8 9 10 11 12 Cancel …" at bounding box center [302, 140] width 605 height 280
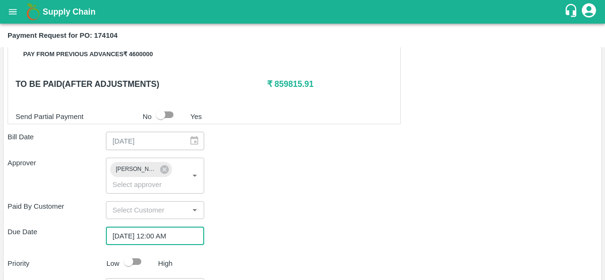
scroll to position [441, 0]
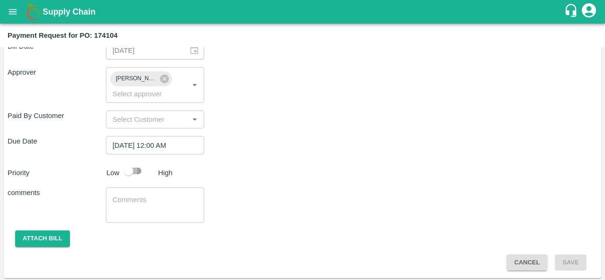
click at [137, 167] on input "checkbox" at bounding box center [129, 171] width 54 height 18
checkbox input "true"
click at [37, 234] on button "Attach bill" at bounding box center [42, 239] width 55 height 17
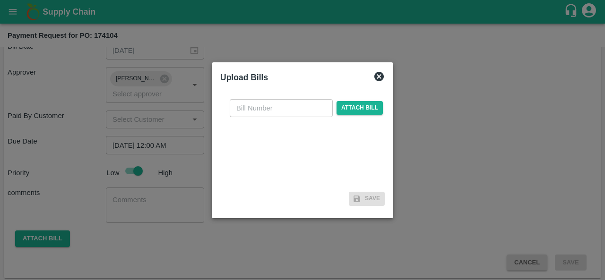
click at [274, 108] on input "text" at bounding box center [281, 108] width 103 height 18
type input "174104"
click at [355, 107] on span "Attach bill" at bounding box center [360, 108] width 46 height 14
click at [0, 0] on input "Attach bill" at bounding box center [0, 0] width 0 height 0
click at [354, 110] on span "Attach bill" at bounding box center [360, 108] width 46 height 14
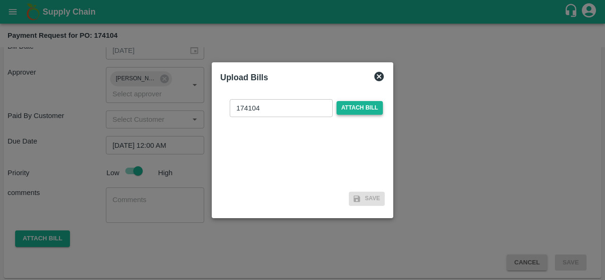
click at [0, 0] on input "Attach bill" at bounding box center [0, 0] width 0 height 0
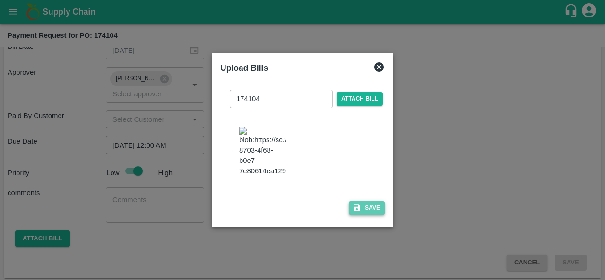
click at [375, 215] on button "Save" at bounding box center [367, 208] width 36 height 14
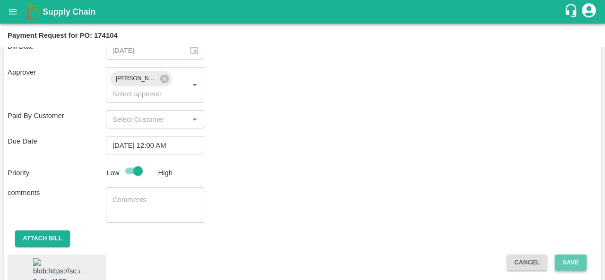
click at [572, 261] on button "Save" at bounding box center [570, 263] width 31 height 17
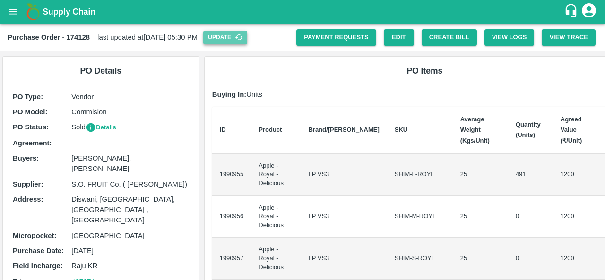
click at [244, 38] on icon "button" at bounding box center [239, 37] width 9 height 9
click at [259, 38] on div "Purchase Order - 174128 last updated at [DATE] 05:30 PM Update" at bounding box center [152, 38] width 289 height 14
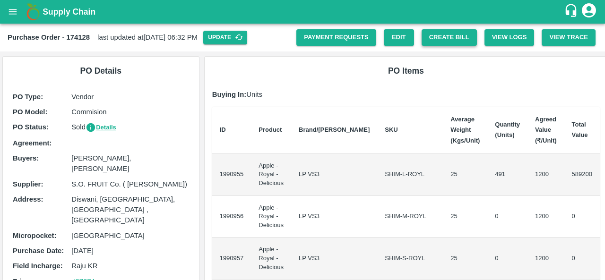
click at [449, 35] on button "Create Bill" at bounding box center [449, 37] width 55 height 17
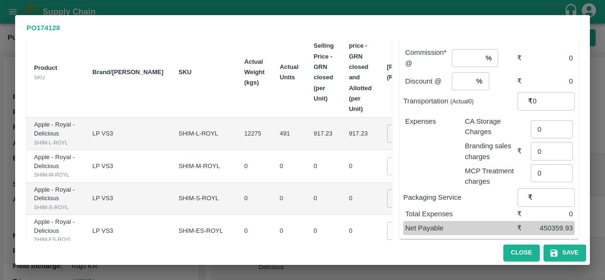
scroll to position [63, 0]
click at [466, 210] on div "Total Expenses ₹ 0" at bounding box center [489, 215] width 172 height 14
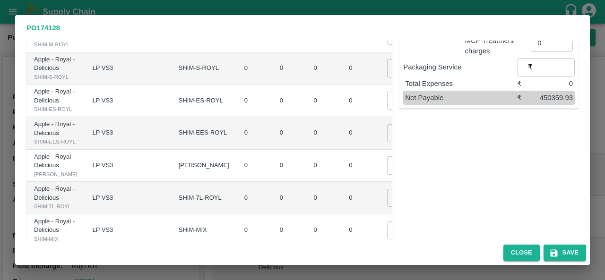
scroll to position [194, 0]
click at [516, 255] on button "Close" at bounding box center [522, 253] width 36 height 17
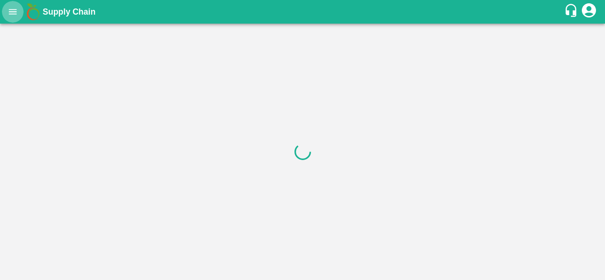
click at [12, 7] on icon "open drawer" at bounding box center [13, 12] width 10 height 10
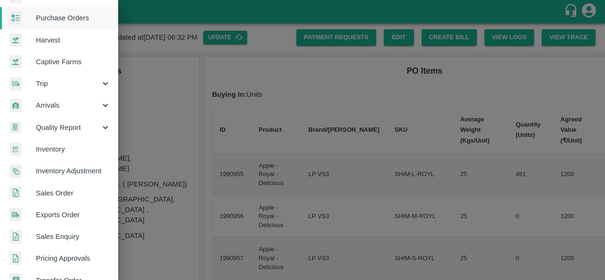
scroll to position [41, 0]
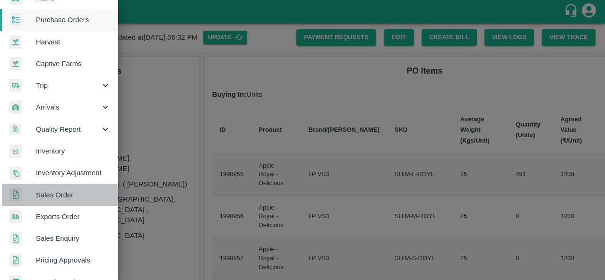
click at [58, 198] on span "Sales Order" at bounding box center [73, 195] width 75 height 10
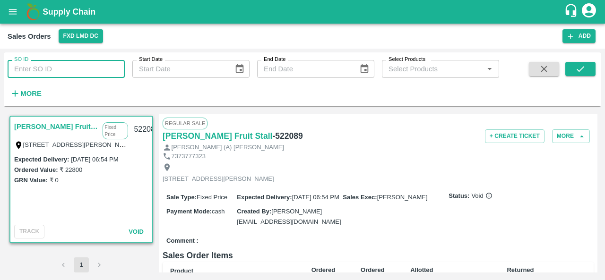
click at [43, 65] on input "SO ID" at bounding box center [66, 69] width 117 height 18
paste input "604272"
type input "604272"
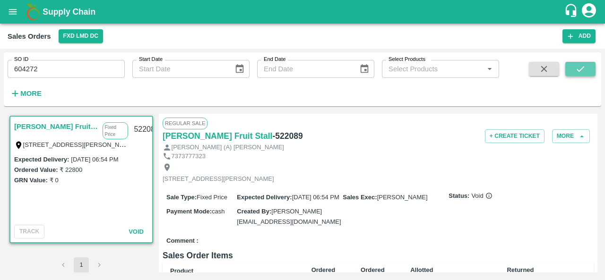
click at [590, 71] on button "submit" at bounding box center [581, 69] width 30 height 14
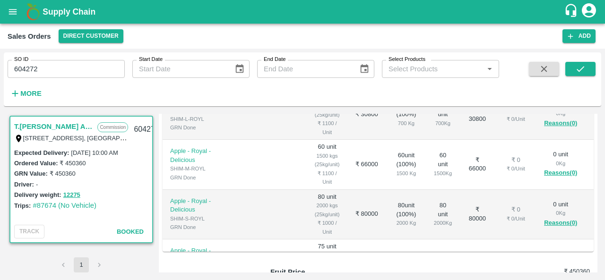
scroll to position [356, 0]
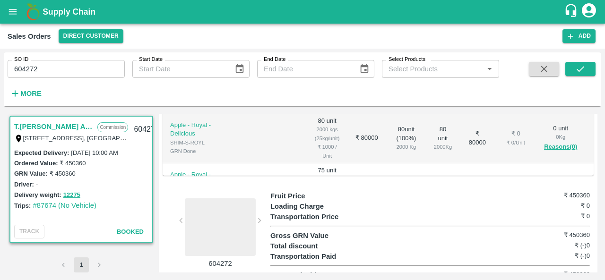
click at [210, 205] on div at bounding box center [220, 228] width 71 height 58
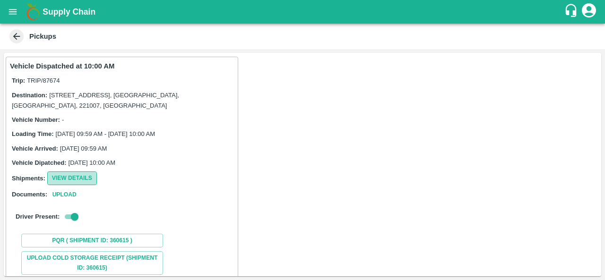
click at [87, 175] on button "View Details" at bounding box center [72, 179] width 50 height 14
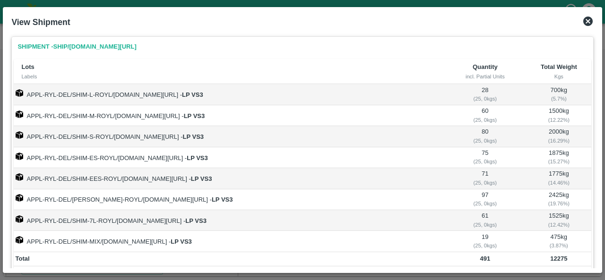
click at [585, 23] on icon at bounding box center [588, 21] width 9 height 9
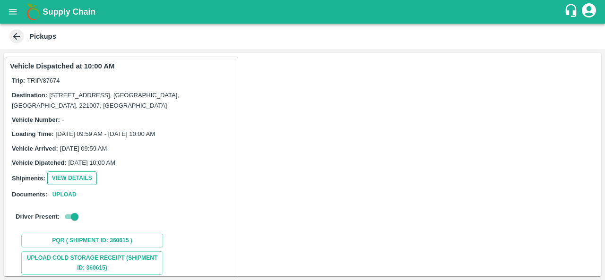
click at [80, 179] on button "View Details" at bounding box center [72, 179] width 50 height 14
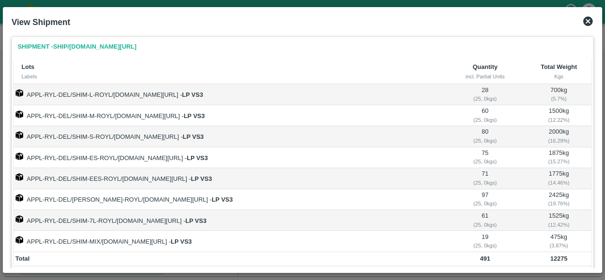
click at [585, 19] on icon at bounding box center [588, 21] width 9 height 9
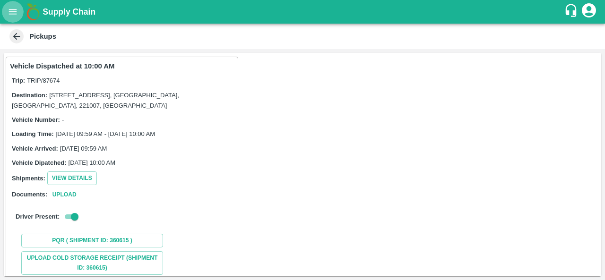
click at [11, 9] on icon "open drawer" at bounding box center [13, 12] width 10 height 10
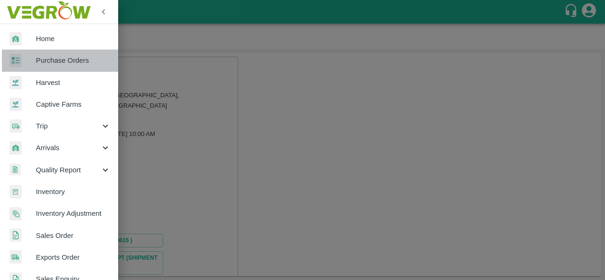
click at [69, 61] on span "Purchase Orders" at bounding box center [73, 60] width 75 height 10
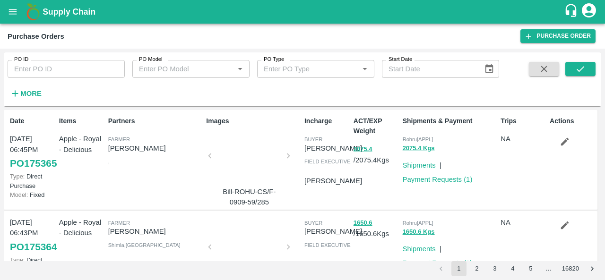
click at [33, 67] on input "PO ID" at bounding box center [66, 69] width 117 height 18
paste input "174128"
type input "174128"
click at [575, 64] on icon "submit" at bounding box center [580, 69] width 10 height 10
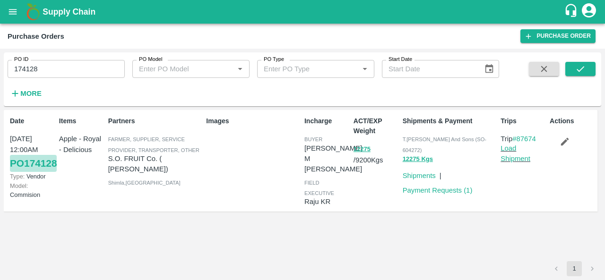
click at [32, 172] on link "PO 174128" at bounding box center [33, 163] width 47 height 17
click at [512, 161] on link "Load Shipment" at bounding box center [516, 154] width 30 height 18
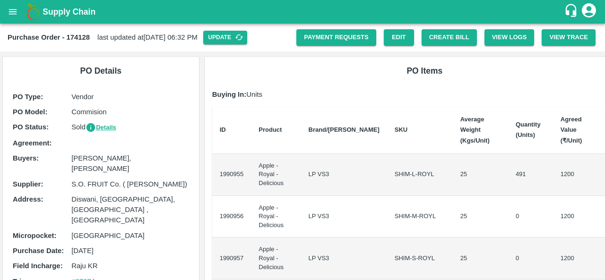
scroll to position [1, 0]
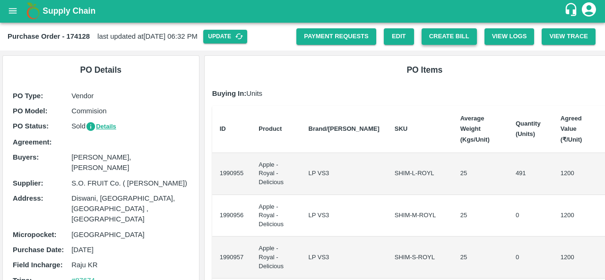
click at [440, 34] on button "Create Bill" at bounding box center [449, 36] width 55 height 17
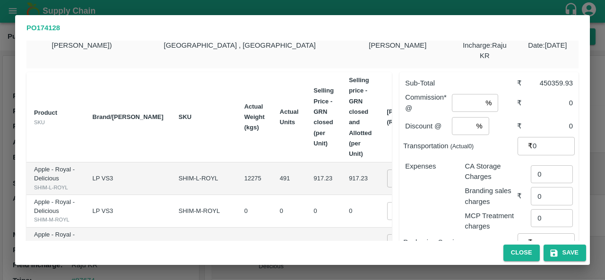
scroll to position [18, 0]
click at [520, 253] on button "Close" at bounding box center [522, 253] width 36 height 17
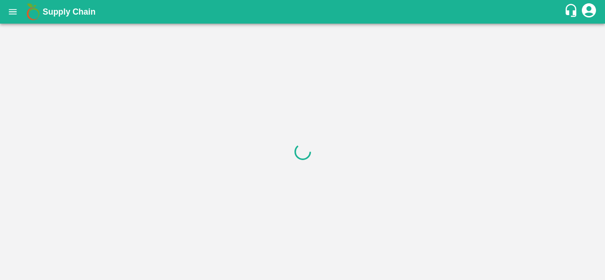
scroll to position [0, 0]
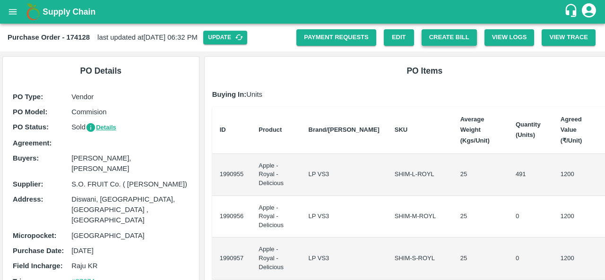
click at [445, 34] on button "Create Bill" at bounding box center [449, 37] width 55 height 17
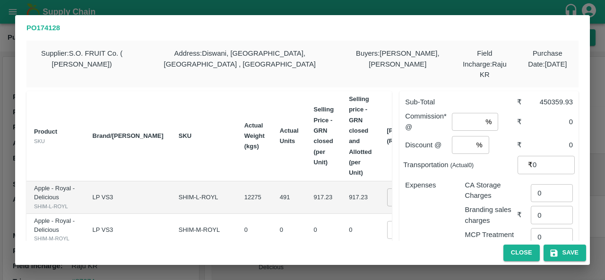
scroll to position [3, 0]
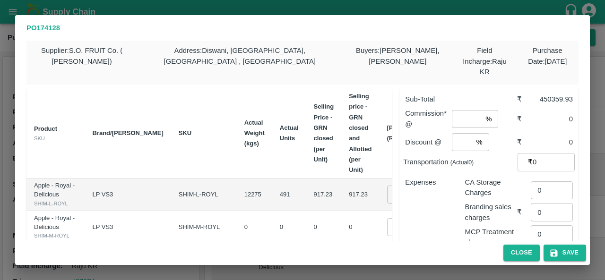
click at [455, 110] on input "number" at bounding box center [467, 119] width 30 height 18
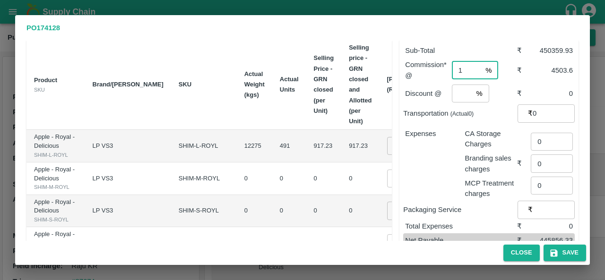
scroll to position [51, 0]
type input "1"
click at [387, 188] on input "0" at bounding box center [406, 179] width 38 height 18
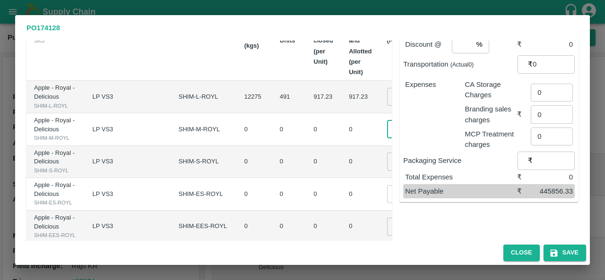
scroll to position [100, 0]
type input "02000"
click at [387, 172] on input "0" at bounding box center [406, 163] width 38 height 18
paste input "02000"
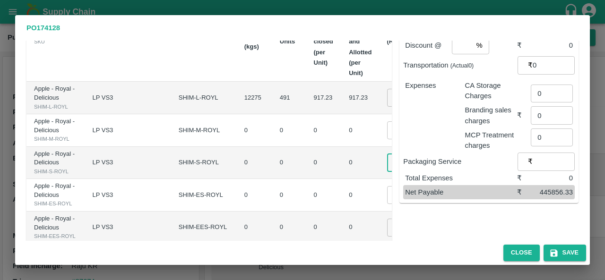
scroll to position [0, 10]
type input "002000"
click at [380, 212] on td "0 ​" at bounding box center [413, 195] width 67 height 33
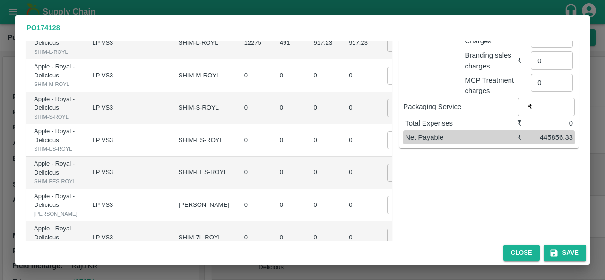
scroll to position [158, 0]
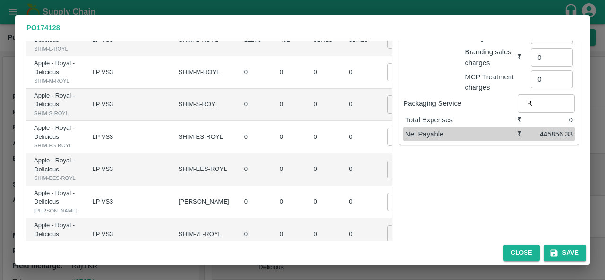
click at [387, 146] on input "0" at bounding box center [406, 137] width 38 height 18
paste input "02000"
type input "002000"
click at [341, 154] on td "0" at bounding box center [360, 137] width 38 height 33
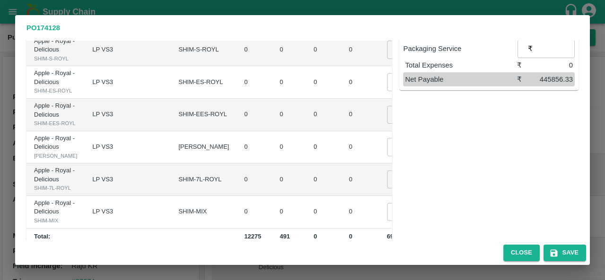
scroll to position [212, 0]
click at [387, 124] on input "0" at bounding box center [406, 115] width 38 height 18
paste input "02000"
type input "002000"
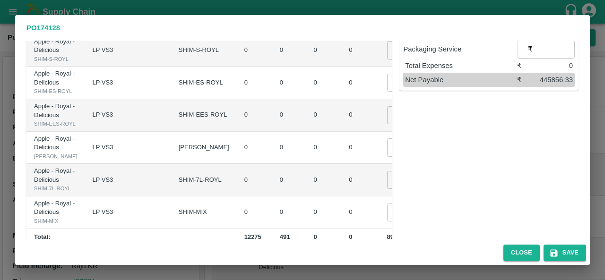
click at [380, 132] on td "002000 ​" at bounding box center [413, 115] width 67 height 33
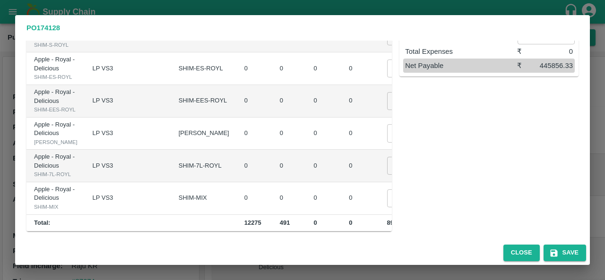
scroll to position [236, 0]
click at [387, 142] on input "0" at bounding box center [406, 133] width 38 height 18
paste input "02000"
type input "002000"
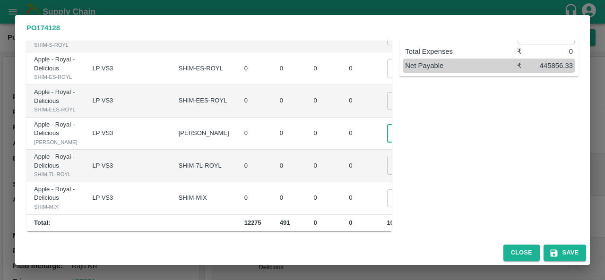
click at [446, 118] on td "₹0" at bounding box center [470, 101] width 48 height 33
click at [387, 175] on input "0" at bounding box center [406, 166] width 38 height 18
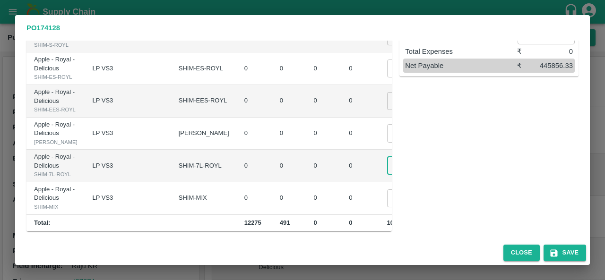
paste input "2000"
type input "02000"
click at [446, 183] on td "₹0" at bounding box center [470, 166] width 48 height 33
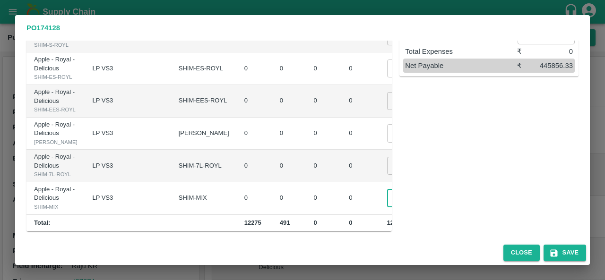
click at [387, 193] on input "0" at bounding box center [406, 199] width 38 height 18
paste input "02000"
type input "002000"
click at [446, 193] on td "₹0" at bounding box center [470, 199] width 48 height 33
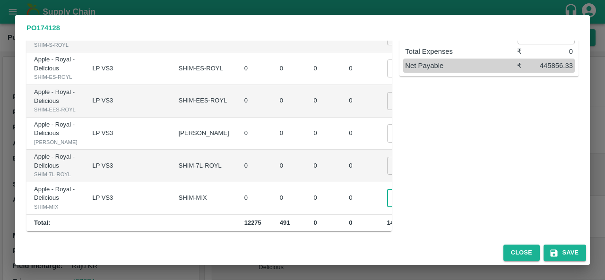
scroll to position [0, 0]
click at [568, 253] on button "Save" at bounding box center [565, 253] width 43 height 17
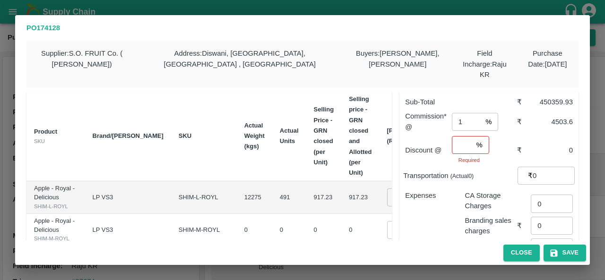
click at [461, 138] on input "number" at bounding box center [462, 145] width 21 height 18
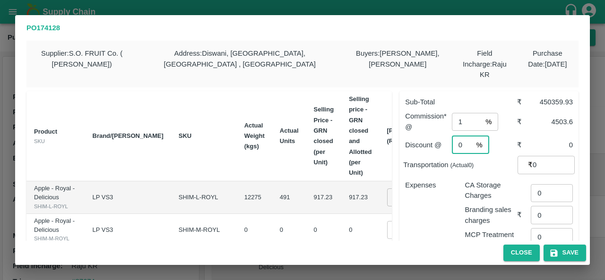
type input "0"
click at [440, 186] on div "Expenses" at bounding box center [428, 212] width 60 height 78
click at [569, 258] on button "Save" at bounding box center [565, 253] width 43 height 17
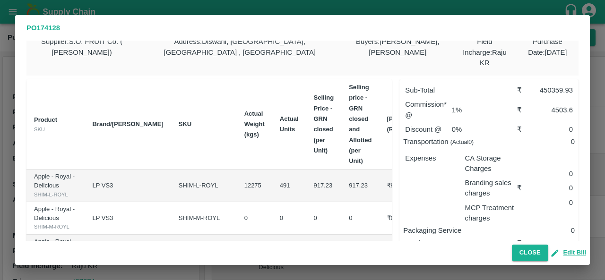
scroll to position [10, 0]
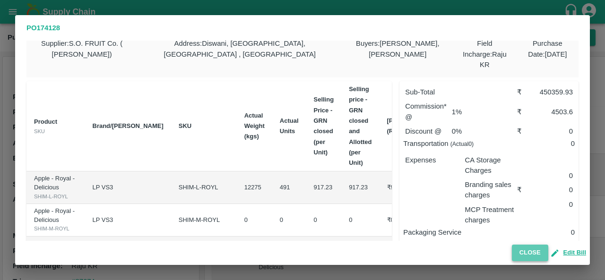
click at [532, 251] on button "Close" at bounding box center [530, 253] width 36 height 17
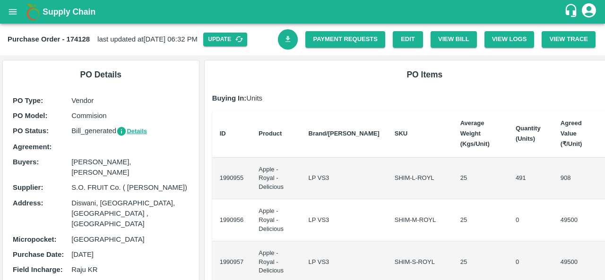
click at [280, 34] on link "Download Bill" at bounding box center [288, 39] width 20 height 20
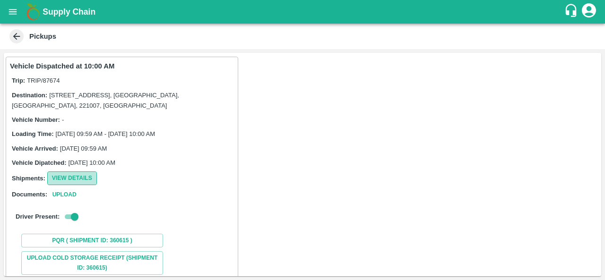
click at [74, 178] on button "View Details" at bounding box center [72, 179] width 50 height 14
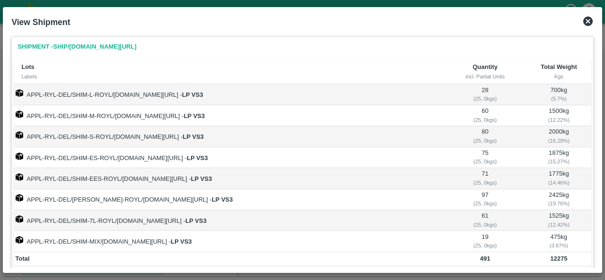
click at [588, 21] on icon at bounding box center [588, 21] width 11 height 11
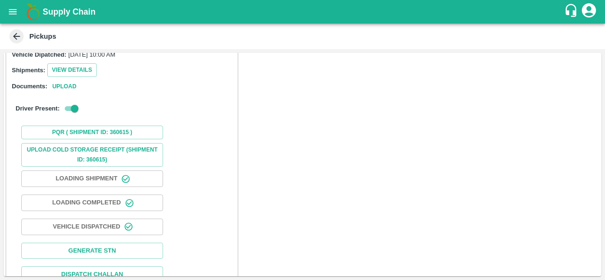
scroll to position [124, 0]
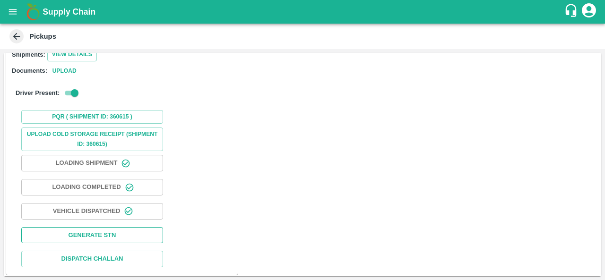
click at [95, 231] on button "Generate STN" at bounding box center [92, 235] width 142 height 17
click at [13, 13] on icon "open drawer" at bounding box center [13, 12] width 10 height 10
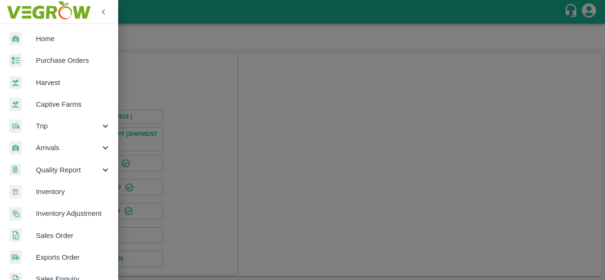
click at [61, 53] on link "Purchase Orders" at bounding box center [59, 61] width 118 height 22
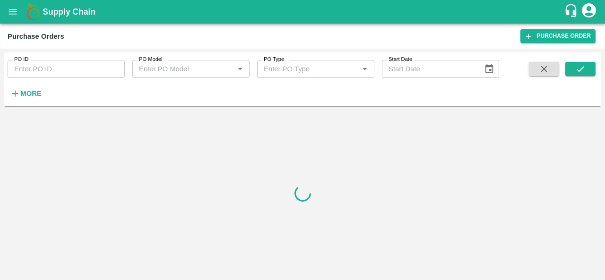
click at [33, 68] on input "PO ID" at bounding box center [66, 69] width 117 height 18
paste input "174121"
click at [569, 68] on button "submit" at bounding box center [581, 69] width 30 height 14
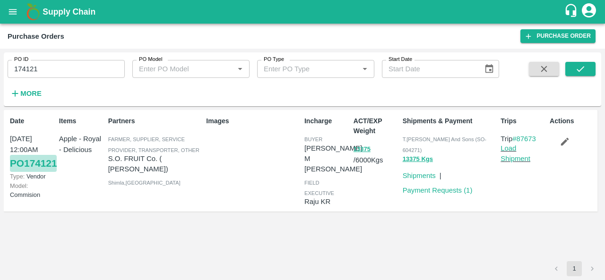
click at [19, 172] on link "PO 174121" at bounding box center [33, 163] width 47 height 17
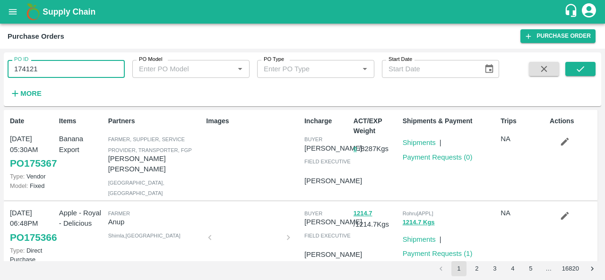
drag, startPoint x: 43, startPoint y: 69, endPoint x: 4, endPoint y: 65, distance: 38.5
click at [4, 65] on div "PO ID 174121 PO ID" at bounding box center [62, 65] width 125 height 26
paste input "text"
type input "174353"
click at [583, 70] on icon "submit" at bounding box center [580, 69] width 10 height 10
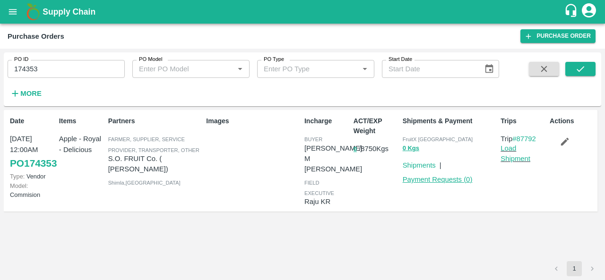
click at [441, 180] on link "Payment Requests ( 0 )" at bounding box center [438, 180] width 70 height 8
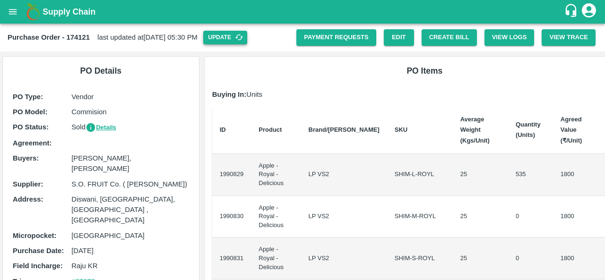
click at [247, 41] on button "Update" at bounding box center [225, 38] width 44 height 14
click at [247, 35] on button "Update" at bounding box center [225, 38] width 44 height 14
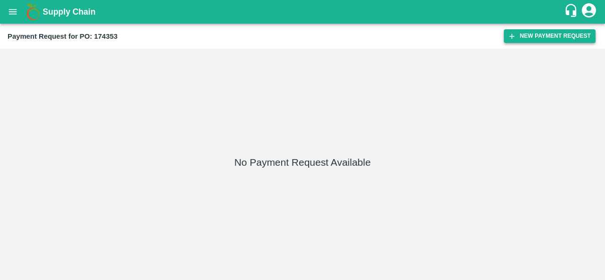
click at [541, 40] on button "New Payment Request" at bounding box center [550, 36] width 92 height 14
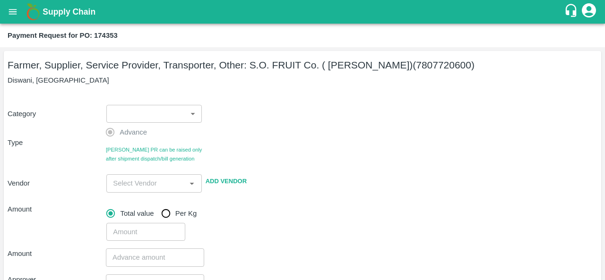
click at [148, 125] on div "Advance Bill PR can be raised only after shipment dispatch/bill generation" at bounding box center [155, 143] width 98 height 40
click at [142, 115] on body "Supply Chain Payment Request for PO: 174353 Farmer, Supplier, Service Provider,…" at bounding box center [302, 140] width 605 height 280
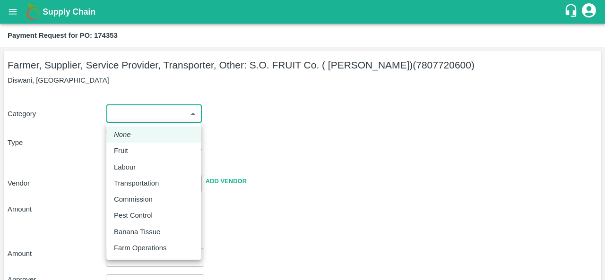
click at [124, 148] on p "Fruit" at bounding box center [121, 151] width 14 height 10
type input "1"
type input "S.O. FRUIT Co. ( [PERSON_NAME]) - 7807720600(Farmer, Supplier, Service Provider…"
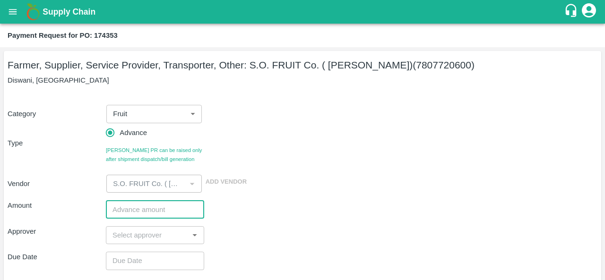
click at [130, 211] on input "number" at bounding box center [155, 209] width 98 height 18
type input "600000"
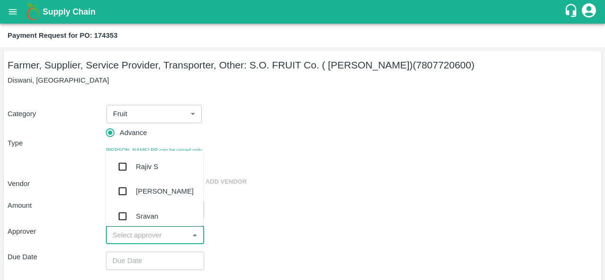
click at [161, 236] on input "input" at bounding box center [147, 235] width 77 height 12
type input "prav"
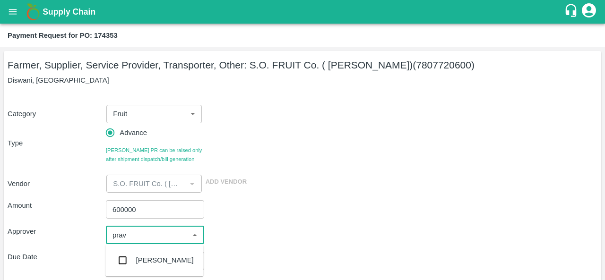
click at [165, 256] on div "[PERSON_NAME]" at bounding box center [165, 260] width 58 height 10
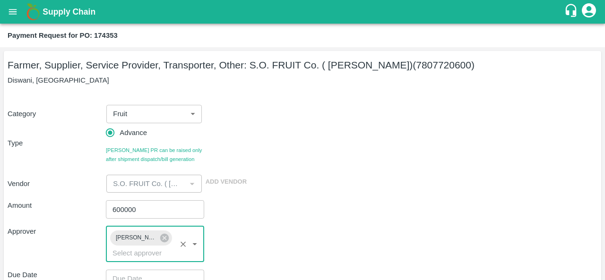
click at [285, 235] on div "Approver [PERSON_NAME] ​" at bounding box center [303, 245] width 590 height 36
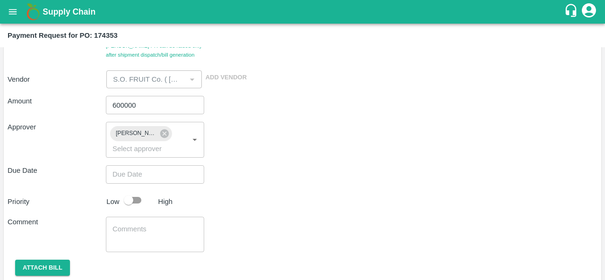
scroll to position [135, 0]
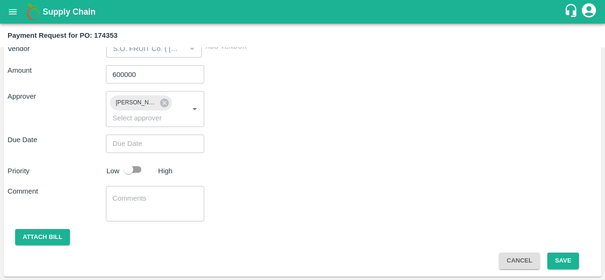
type input "DD/MM/YYYY hh:mm aa"
click at [131, 144] on input "DD/MM/YYYY hh:mm aa" at bounding box center [152, 144] width 92 height 18
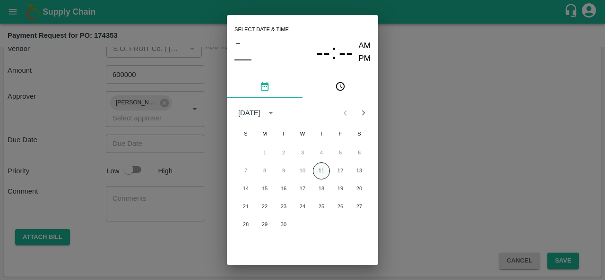
click at [323, 174] on button "11" at bounding box center [321, 171] width 17 height 17
type input "[DATE] 12:00 AM"
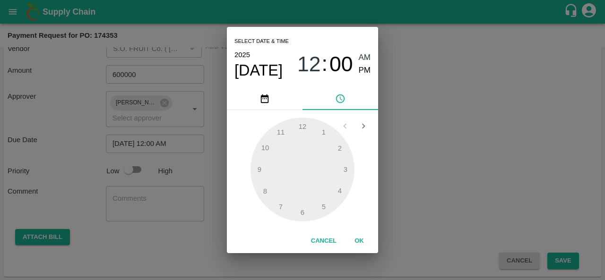
click at [400, 183] on div "Select date & time [DATE] 12 : 00 AM PM 1 2 3 4 5 6 7 8 9 10 11 12 Cancel OK" at bounding box center [302, 140] width 605 height 280
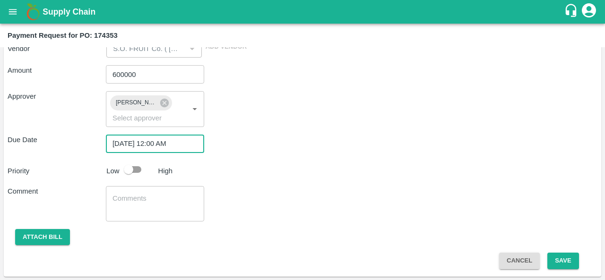
click at [139, 170] on input "checkbox" at bounding box center [129, 170] width 54 height 18
checkbox input "true"
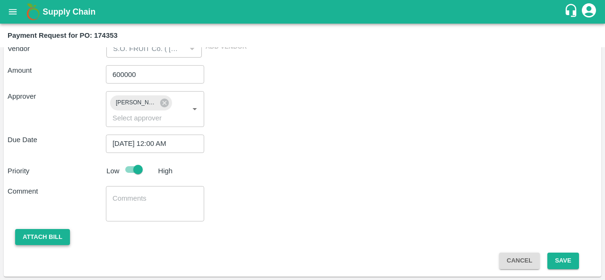
click at [40, 238] on button "Attach bill" at bounding box center [42, 237] width 55 height 17
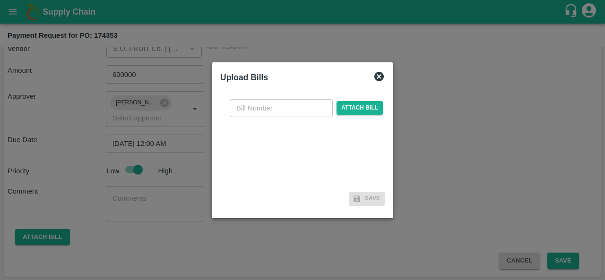
click at [451, 220] on div at bounding box center [302, 140] width 605 height 280
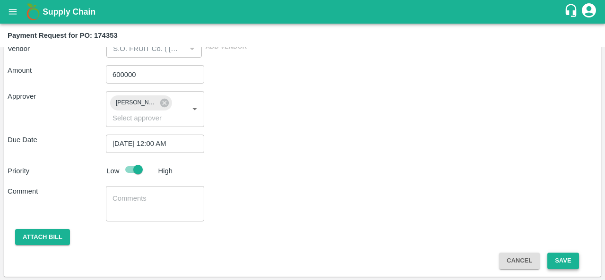
click at [564, 260] on button "Save" at bounding box center [563, 261] width 31 height 17
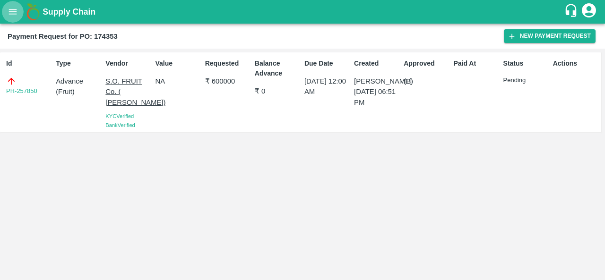
click at [13, 7] on icon "open drawer" at bounding box center [13, 12] width 10 height 10
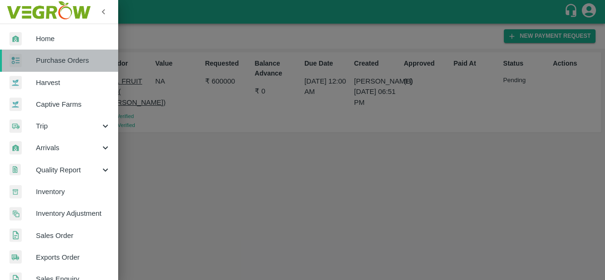
click at [63, 62] on span "Purchase Orders" at bounding box center [73, 60] width 75 height 10
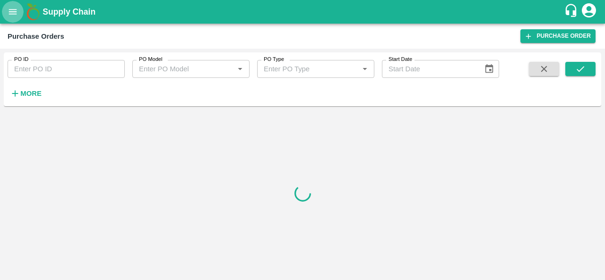
click at [12, 12] on icon "open drawer" at bounding box center [13, 12] width 10 height 10
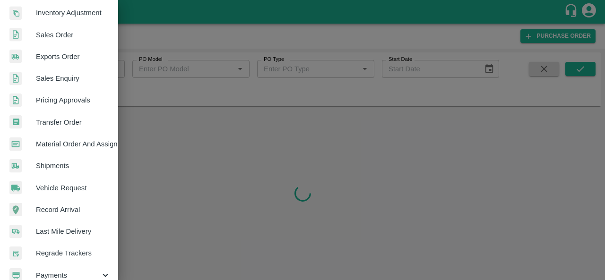
scroll to position [258, 0]
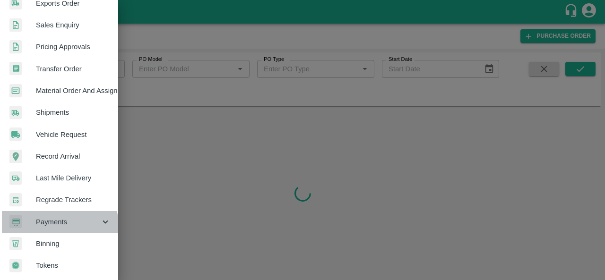
click at [58, 224] on div "Payments" at bounding box center [59, 222] width 118 height 22
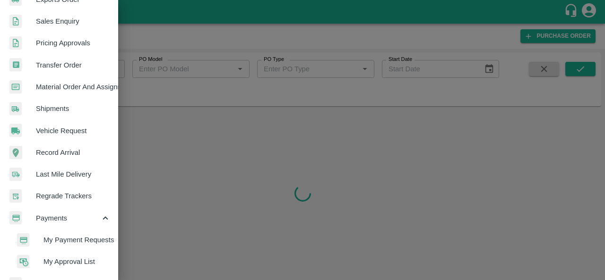
click at [83, 242] on span "My Payment Requests" at bounding box center [77, 240] width 67 height 10
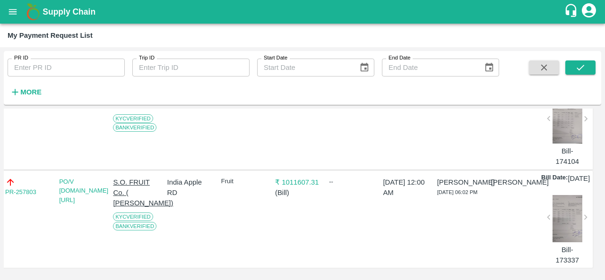
scroll to position [0, 5]
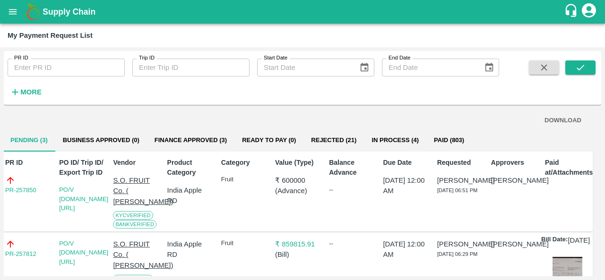
click at [338, 96] on div "PR ID PR ID Trip ID Trip ID Start Date Start Date End Date End Date More" at bounding box center [249, 75] width 499 height 49
click at [405, 141] on button "In Process (4)" at bounding box center [395, 140] width 62 height 23
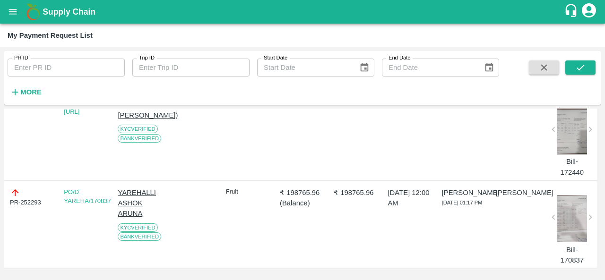
scroll to position [0, 0]
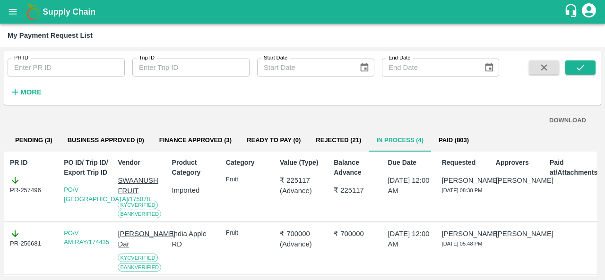
click at [451, 138] on button "Paid (803)" at bounding box center [453, 140] width 45 height 23
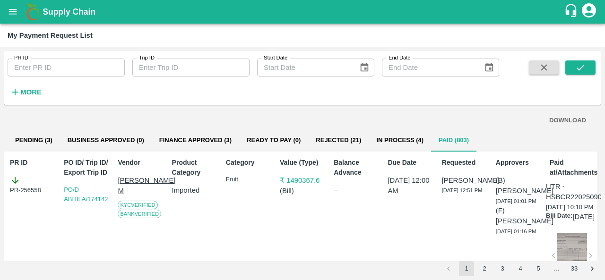
click at [390, 140] on button "In Process (4)" at bounding box center [400, 140] width 62 height 23
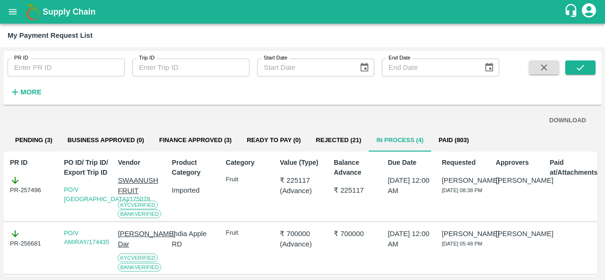
click at [201, 139] on button "Finance Approved (3)" at bounding box center [195, 140] width 87 height 23
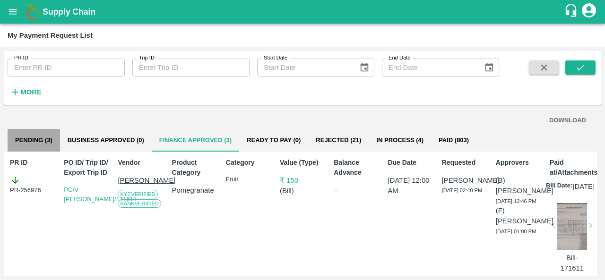
click at [33, 148] on button "Pending (3)" at bounding box center [34, 140] width 52 height 23
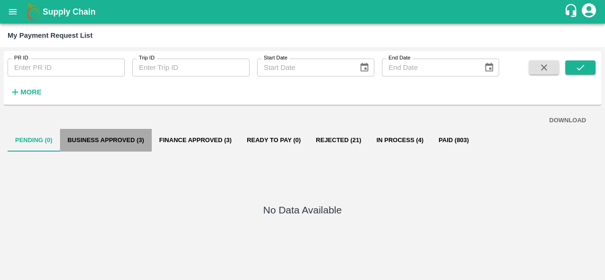
click at [96, 141] on button "Business Approved (3)" at bounding box center [106, 140] width 92 height 23
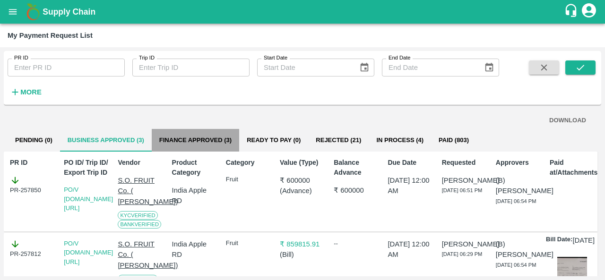
click at [207, 142] on button "Finance Approved (3)" at bounding box center [195, 140] width 87 height 23
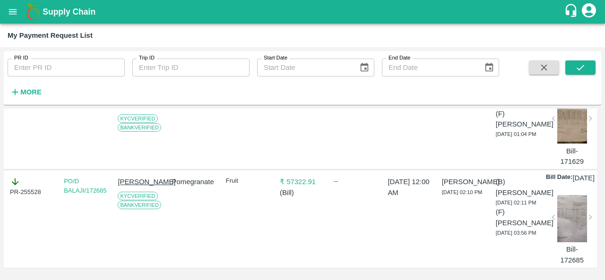
scroll to position [231, 0]
